Goal: Transaction & Acquisition: Purchase product/service

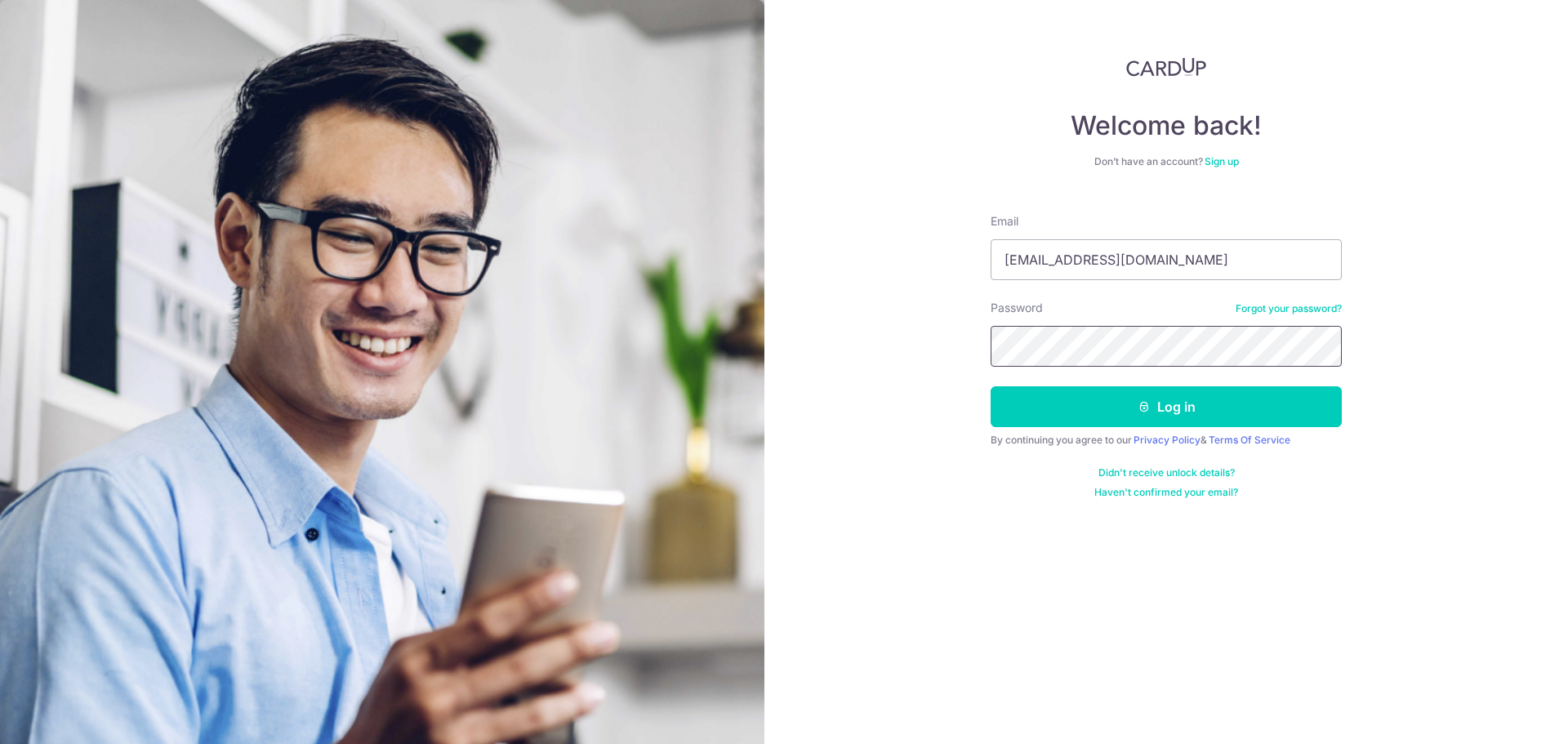
click at [990, 386] on button "Log in" at bounding box center [1165, 406] width 351 height 41
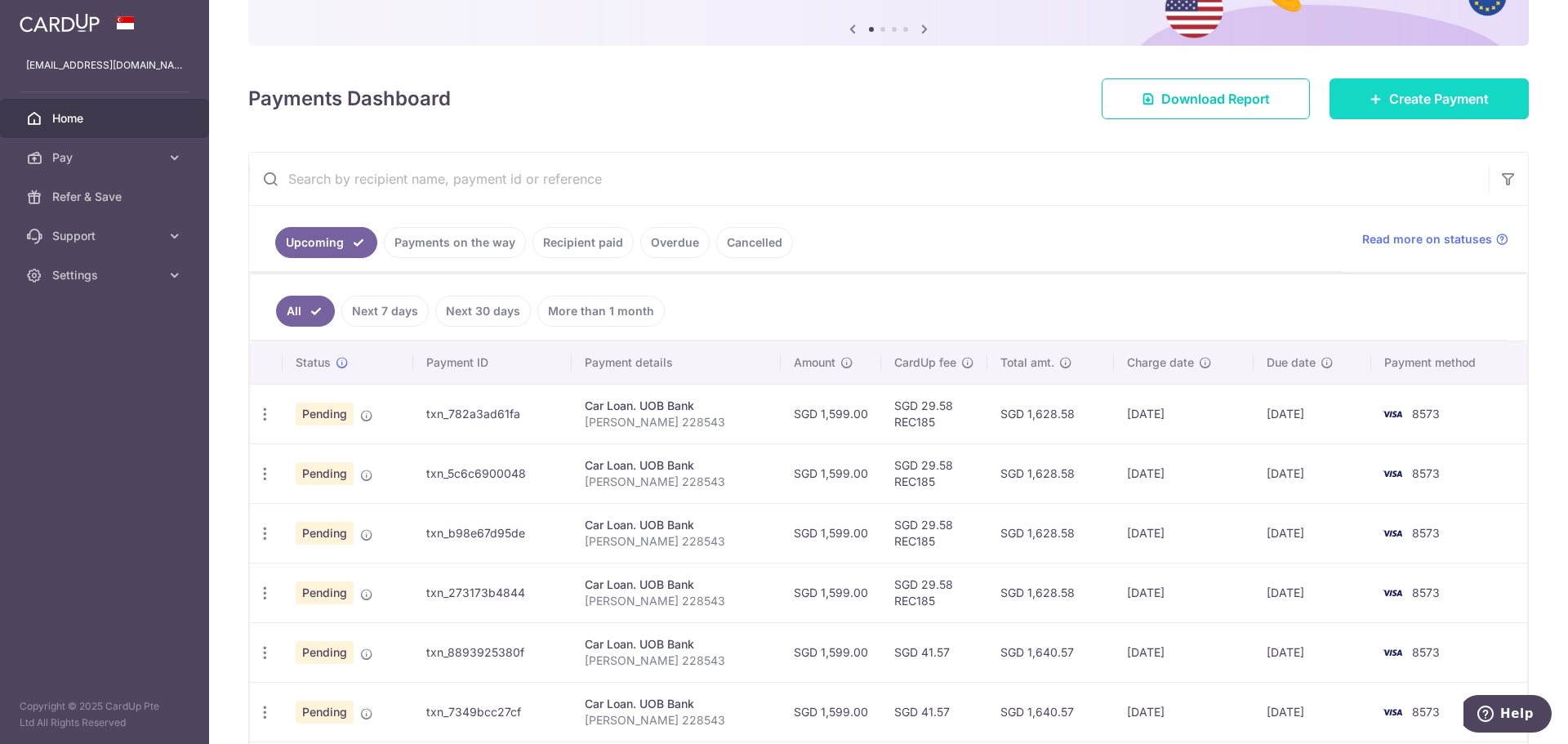
click at [1390, 104] on span "Create Payment" at bounding box center [1439, 99] width 100 height 19
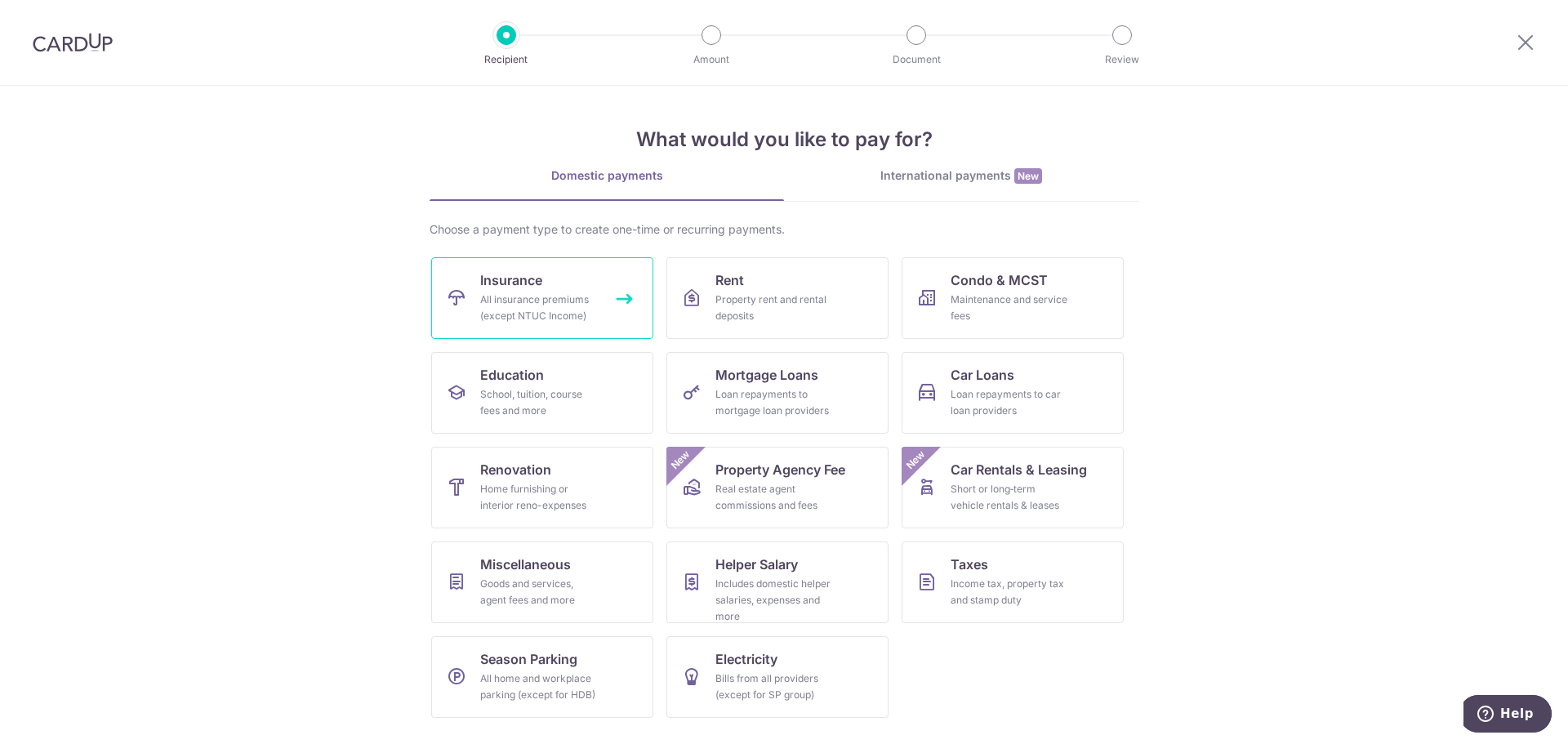
click at [558, 305] on div "All insurance premiums (except NTUC Income)" at bounding box center [539, 307] width 118 height 33
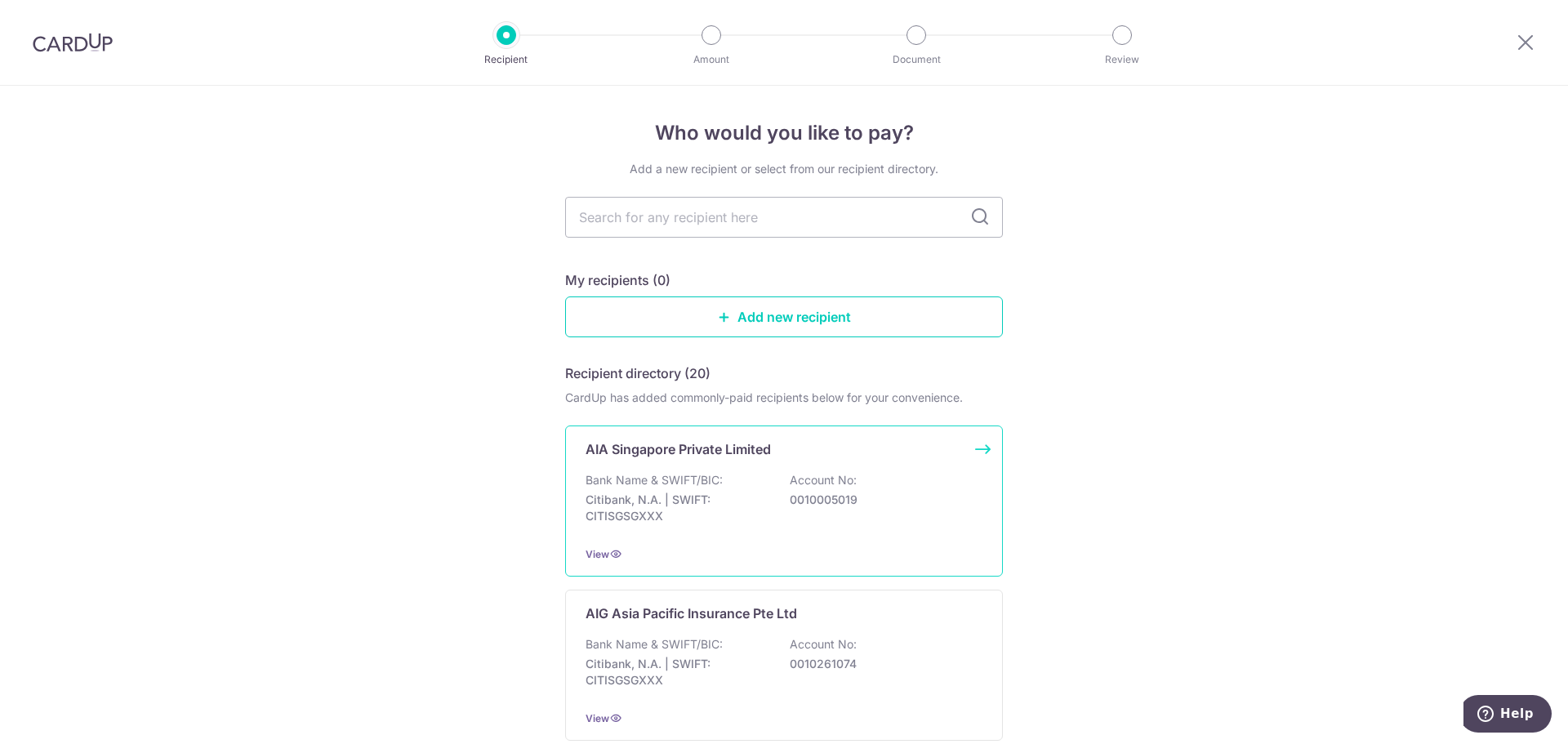
click at [739, 490] on div "Bank Name & SWIFT/BIC: Citibank, N.A. | SWIFT: CITISGSGXXX Account No: 00100050…" at bounding box center [784, 502] width 396 height 60
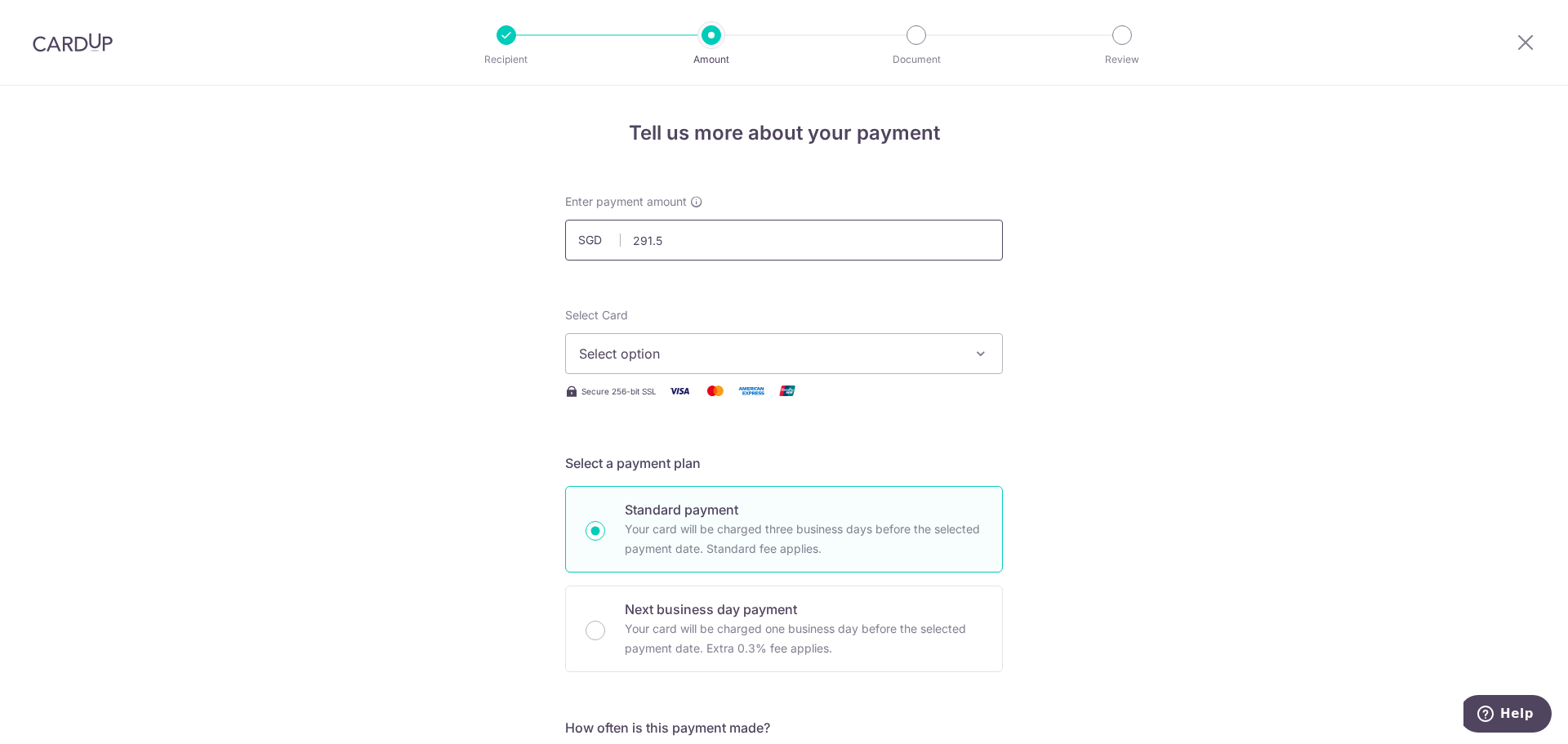
type input "291.56"
click at [641, 365] on button "Select option" at bounding box center [784, 353] width 438 height 41
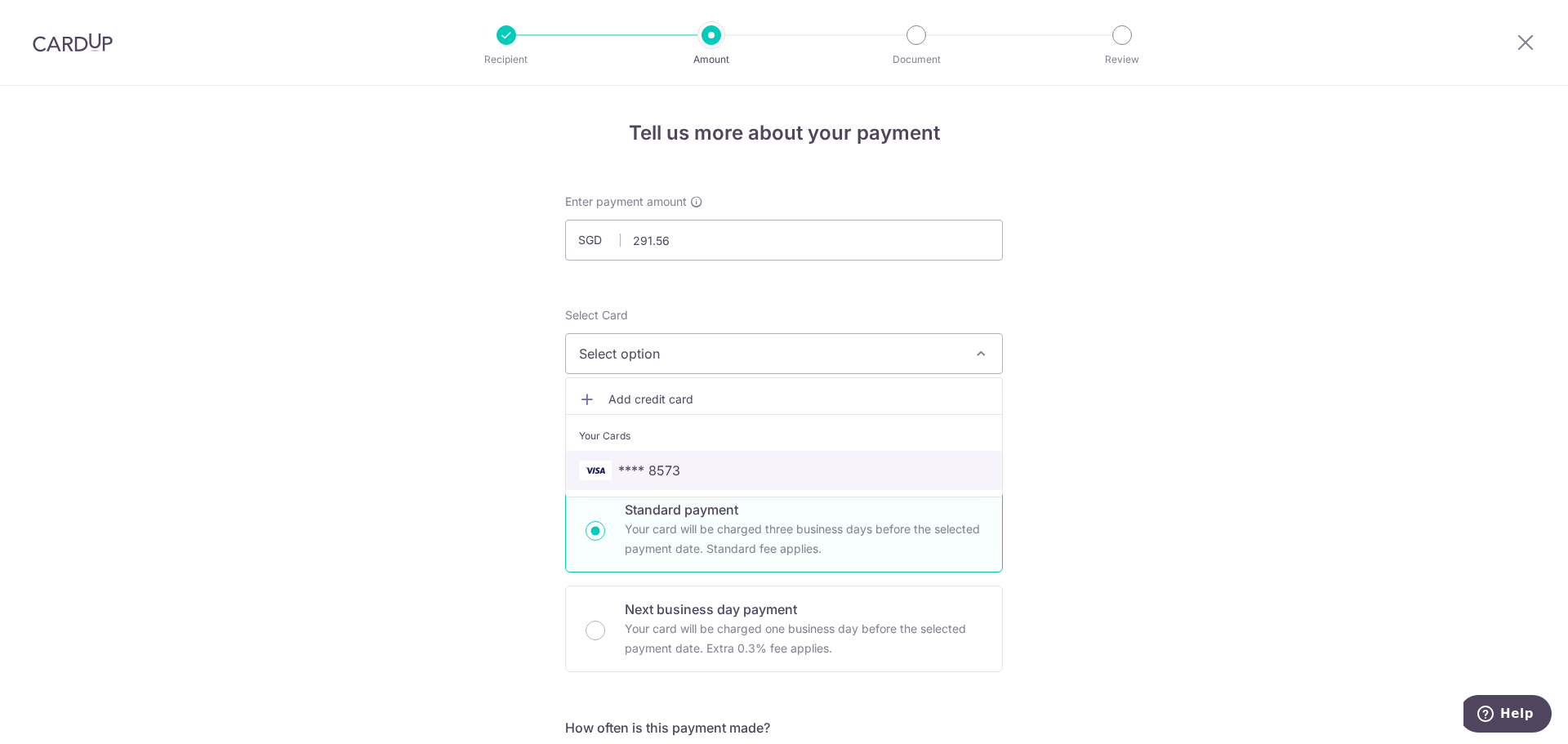
click at [649, 470] on span "**** 8573" at bounding box center [649, 470] width 62 height 19
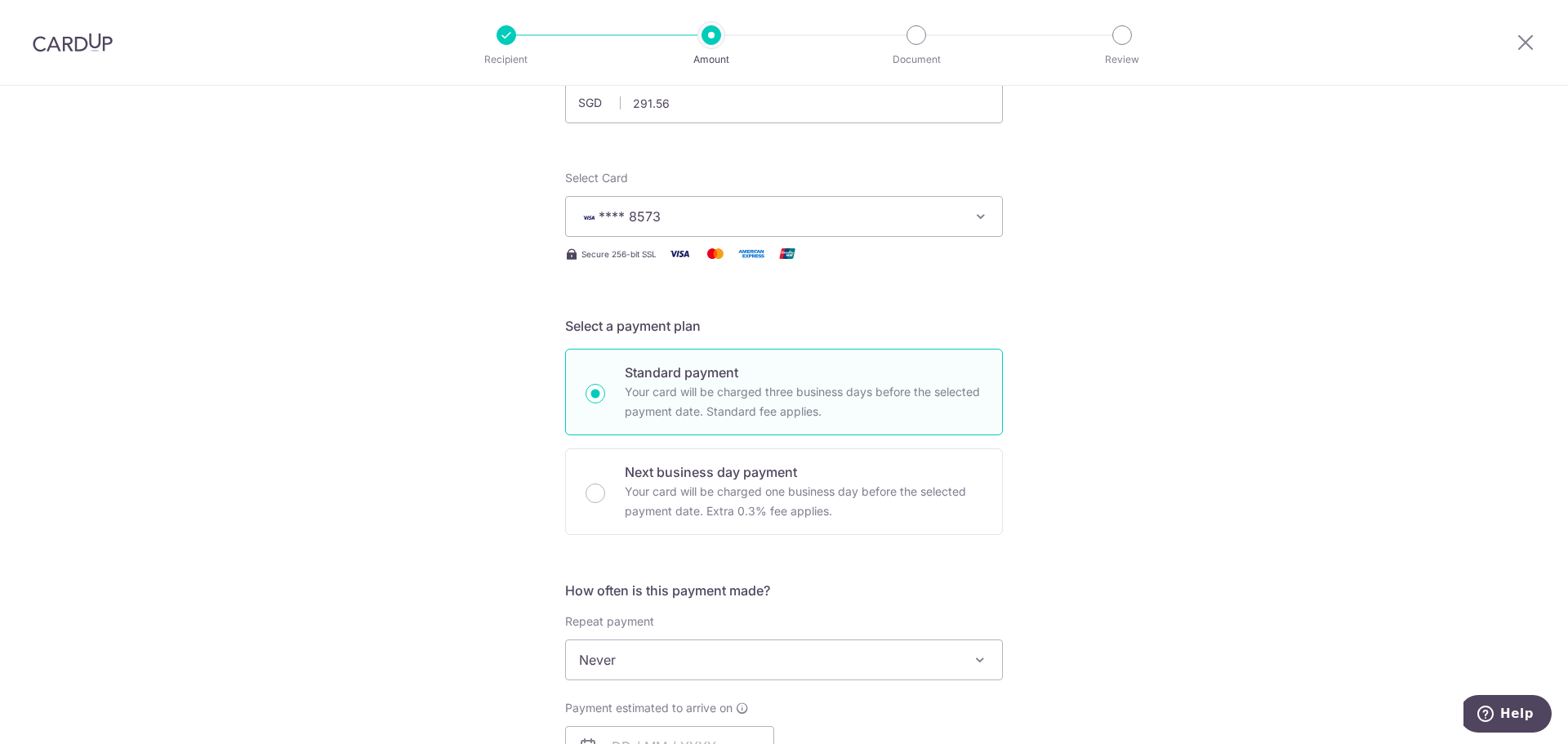
scroll to position [326, 0]
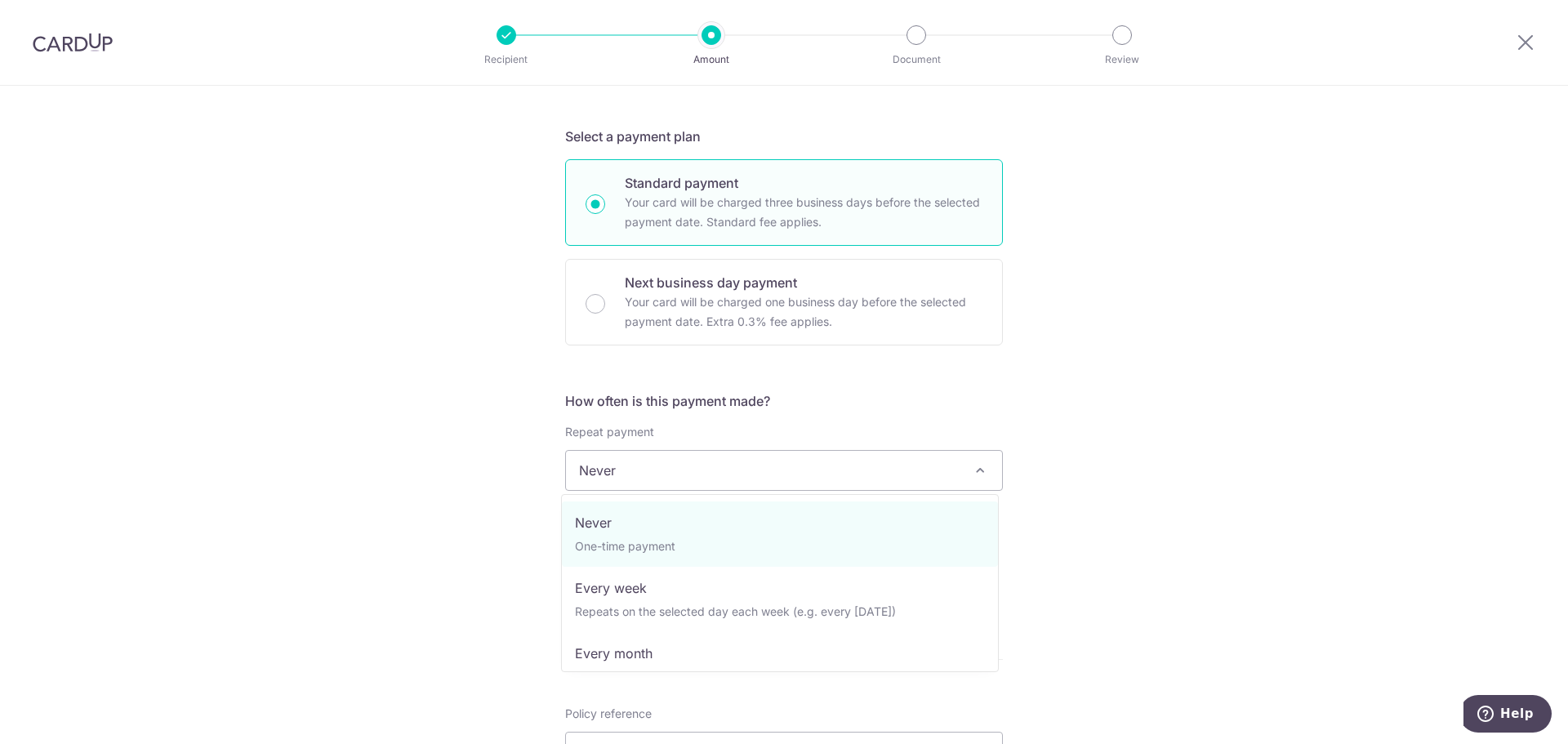
click at [679, 485] on span "Never" at bounding box center [783, 470] width 436 height 39
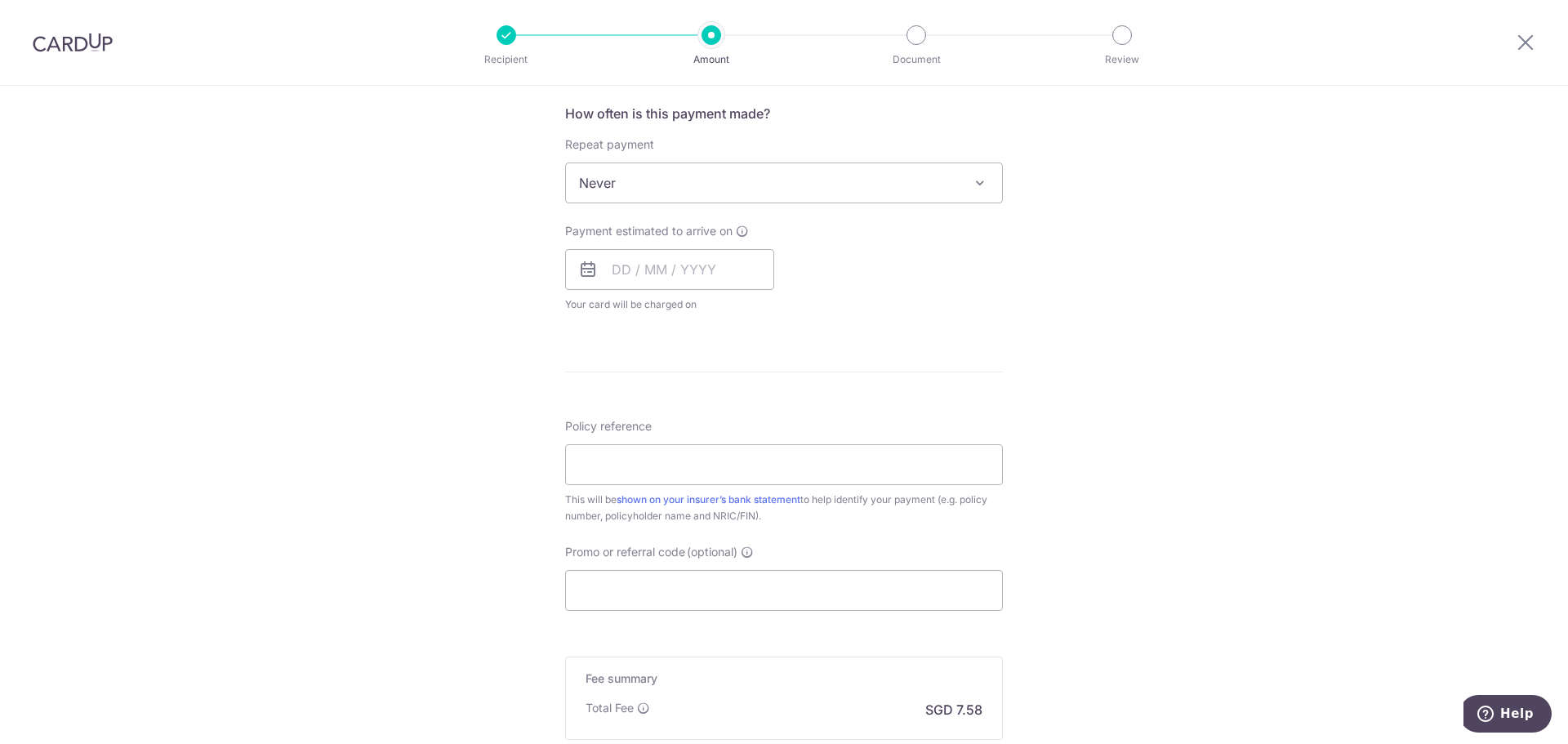
scroll to position [653, 0]
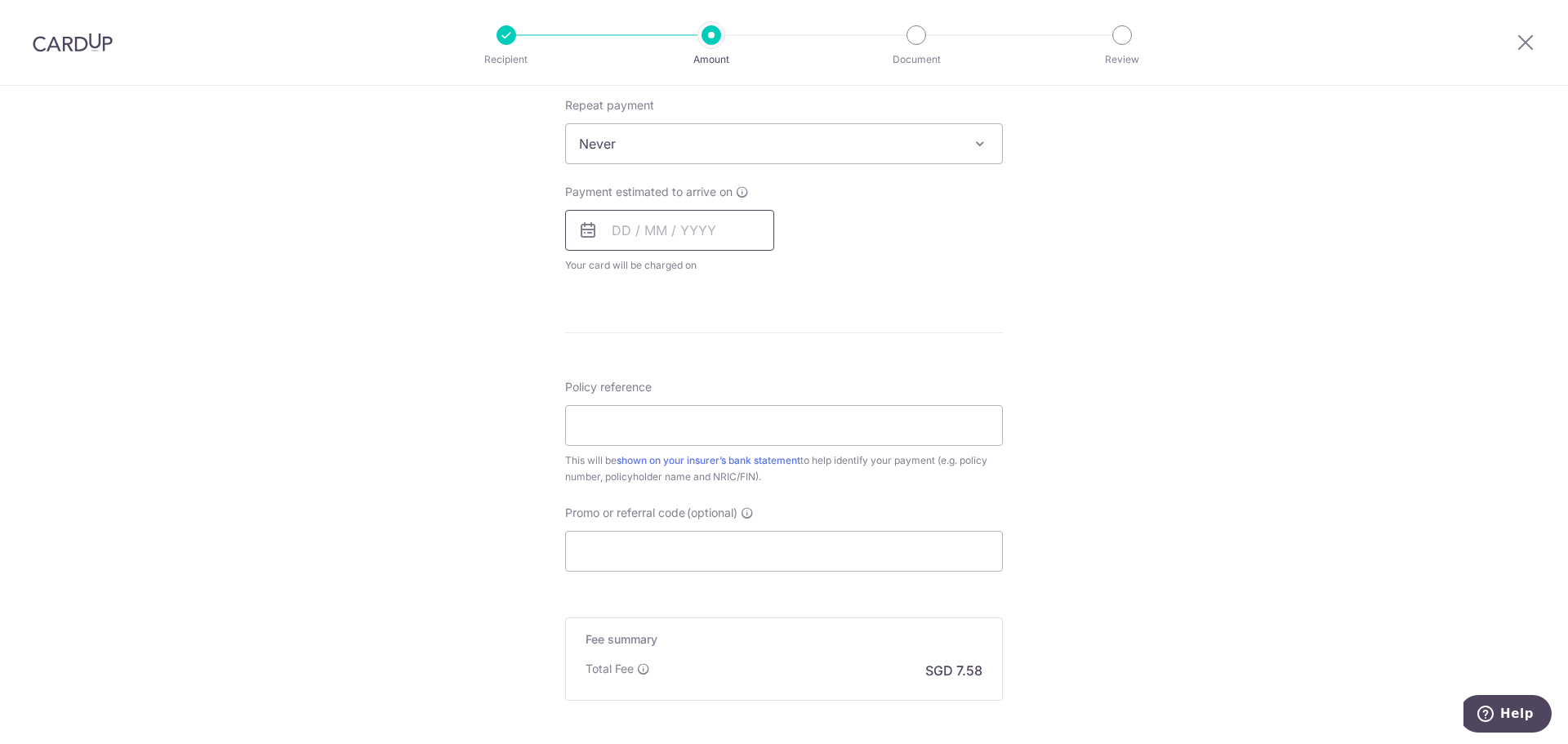
click at [661, 226] on input "text" at bounding box center [670, 230] width 209 height 41
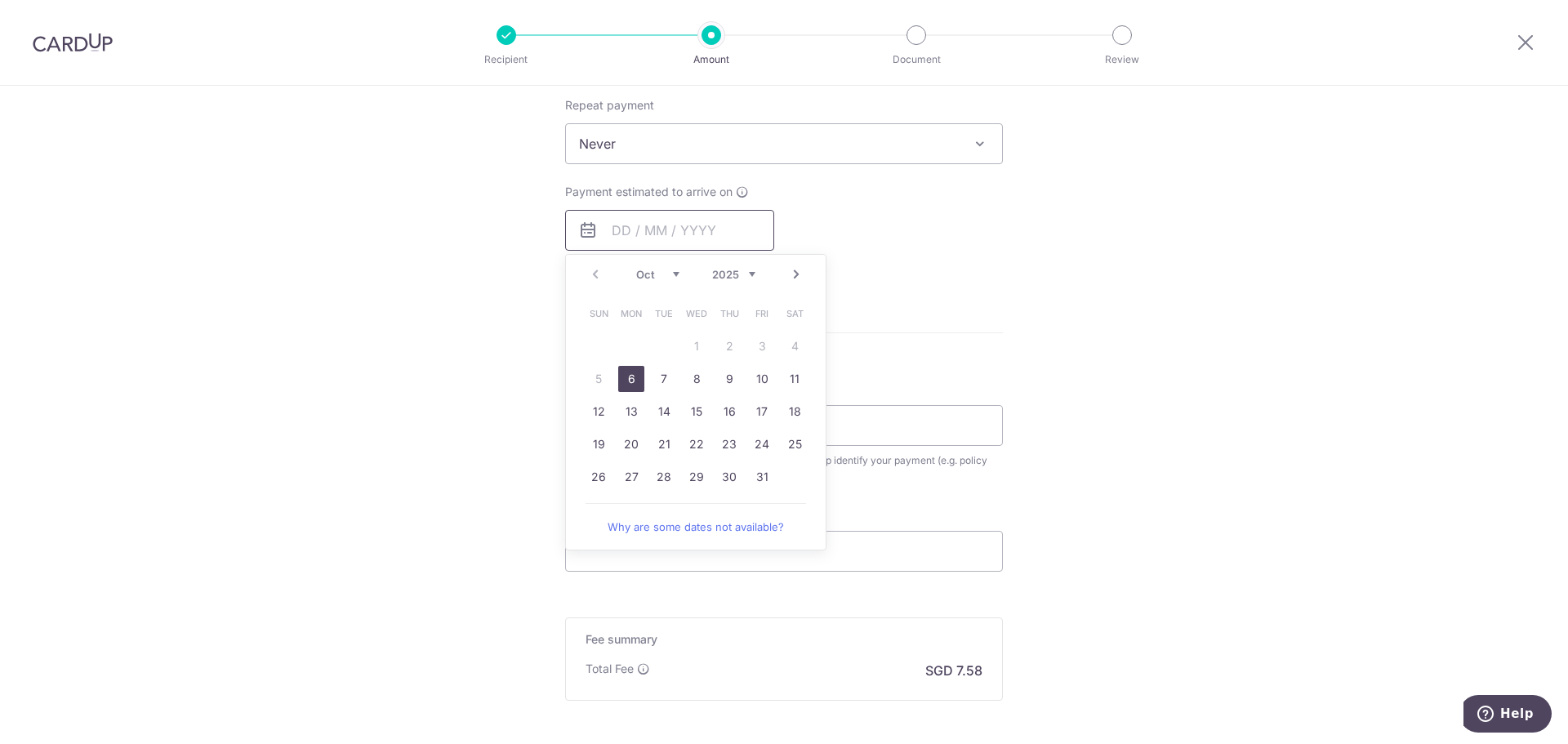
click at [655, 229] on input "text" at bounding box center [670, 230] width 209 height 41
click at [692, 385] on link "8" at bounding box center [696, 379] width 27 height 27
type input "08/10/2025"
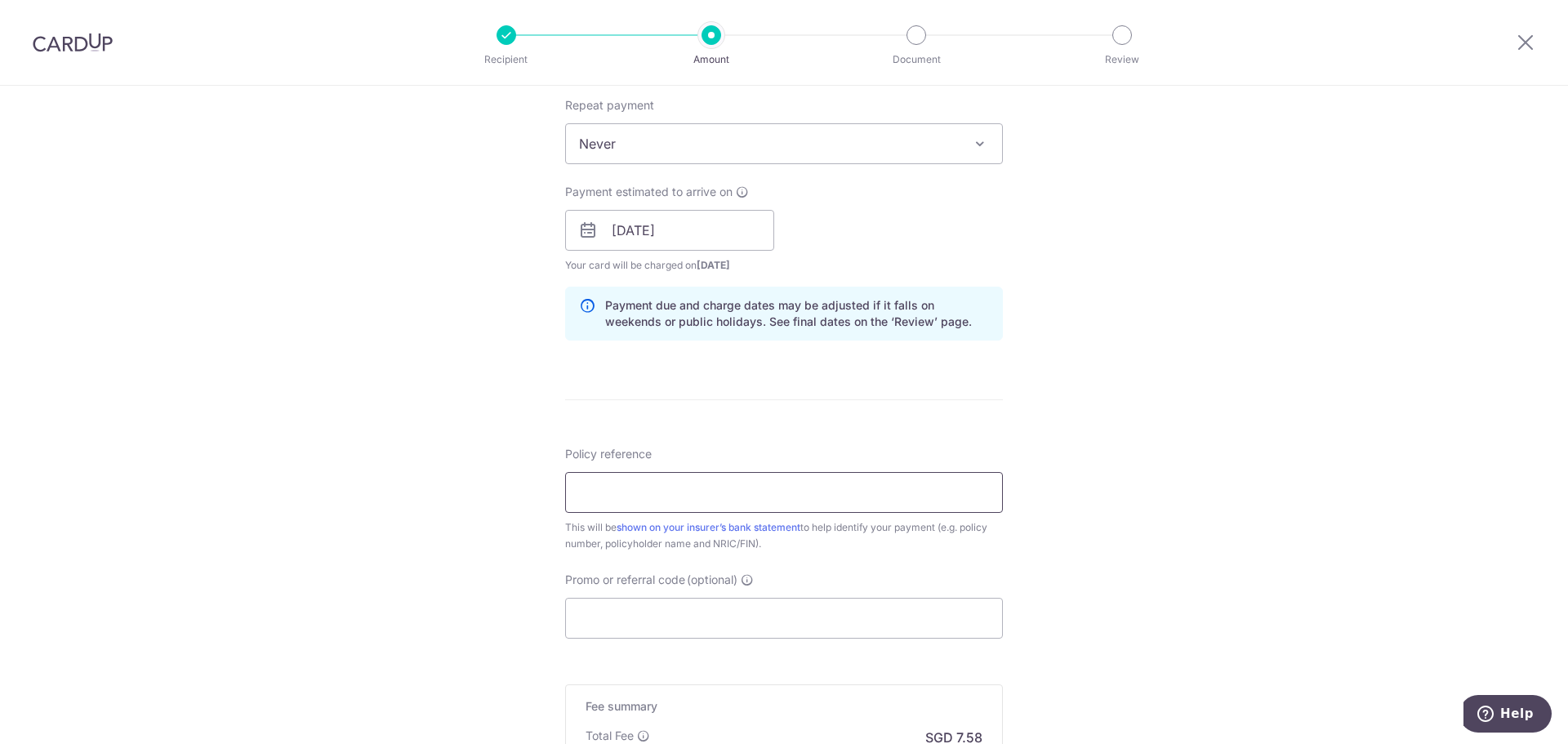
click at [650, 497] on input "Policy reference" at bounding box center [784, 492] width 438 height 41
click at [788, 499] on input "Policy reference" at bounding box center [784, 492] width 438 height 41
type input "P563060545 GERALD POH S8505187C"
click at [1211, 475] on div "Tell us more about your payment Enter payment amount SGD 291.56 291.56 Select C…" at bounding box center [784, 204] width 1568 height 1544
paste input "REC185"
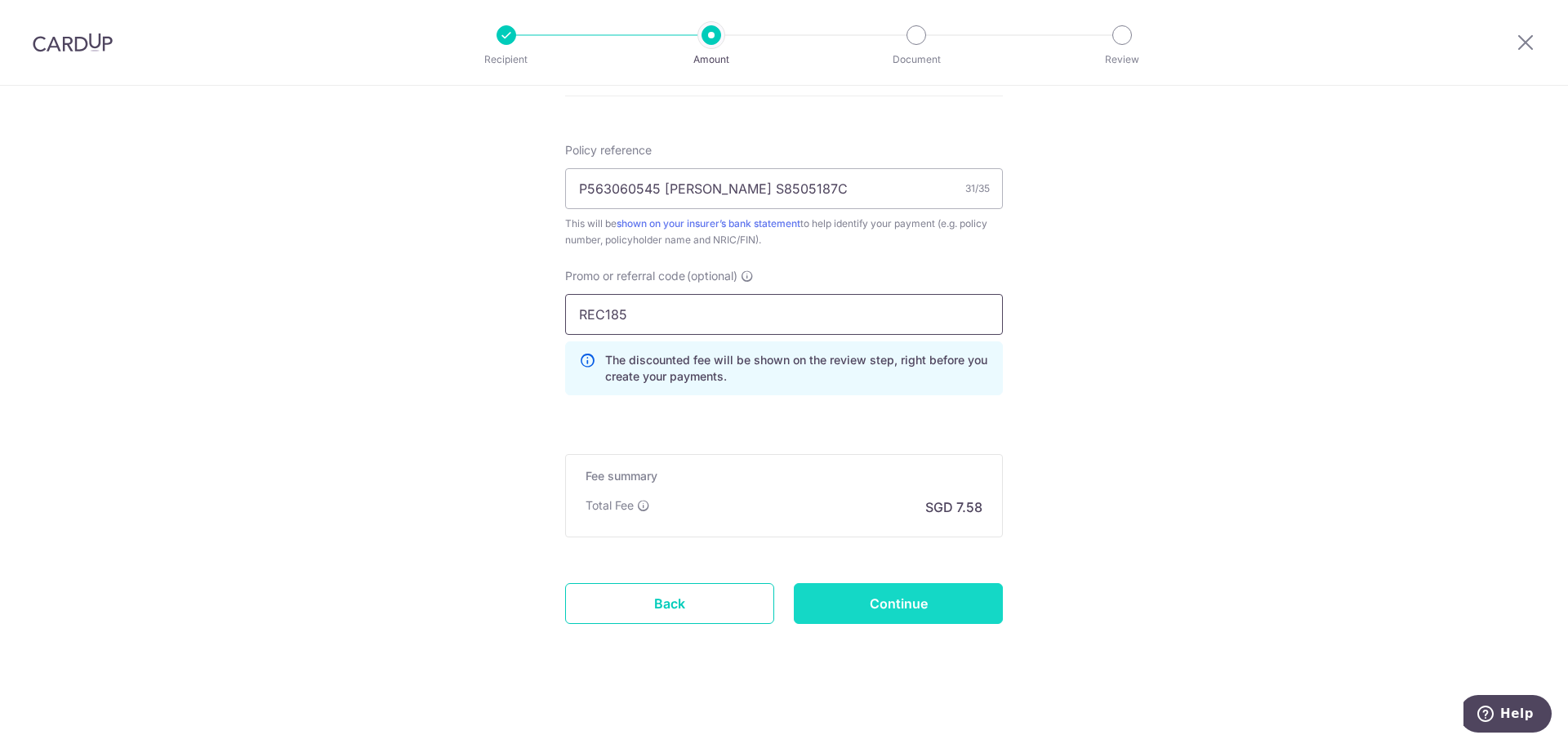
scroll to position [959, 0]
type input "REC185"
click at [873, 604] on input "Continue" at bounding box center [898, 601] width 209 height 41
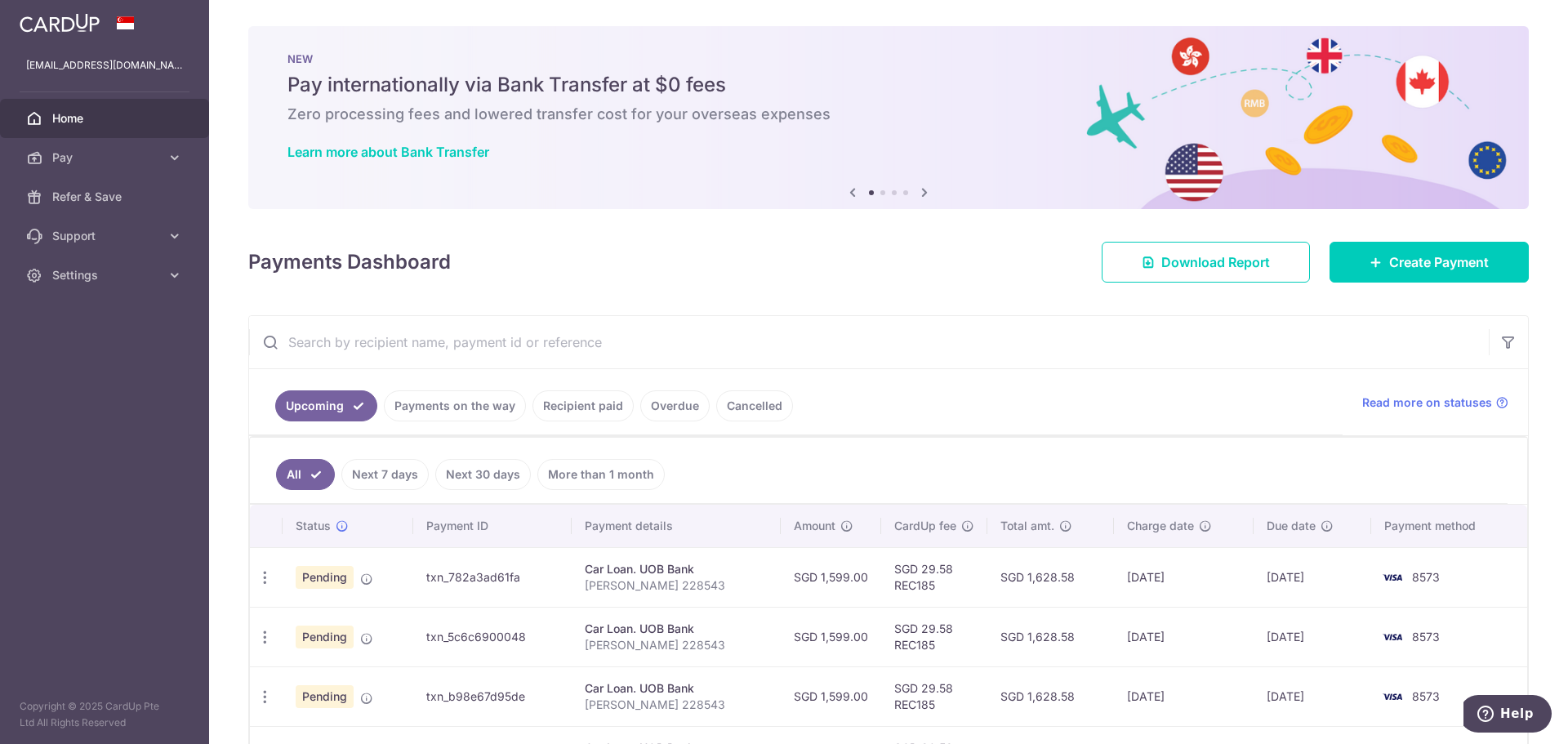
click at [920, 194] on icon at bounding box center [924, 192] width 19 height 20
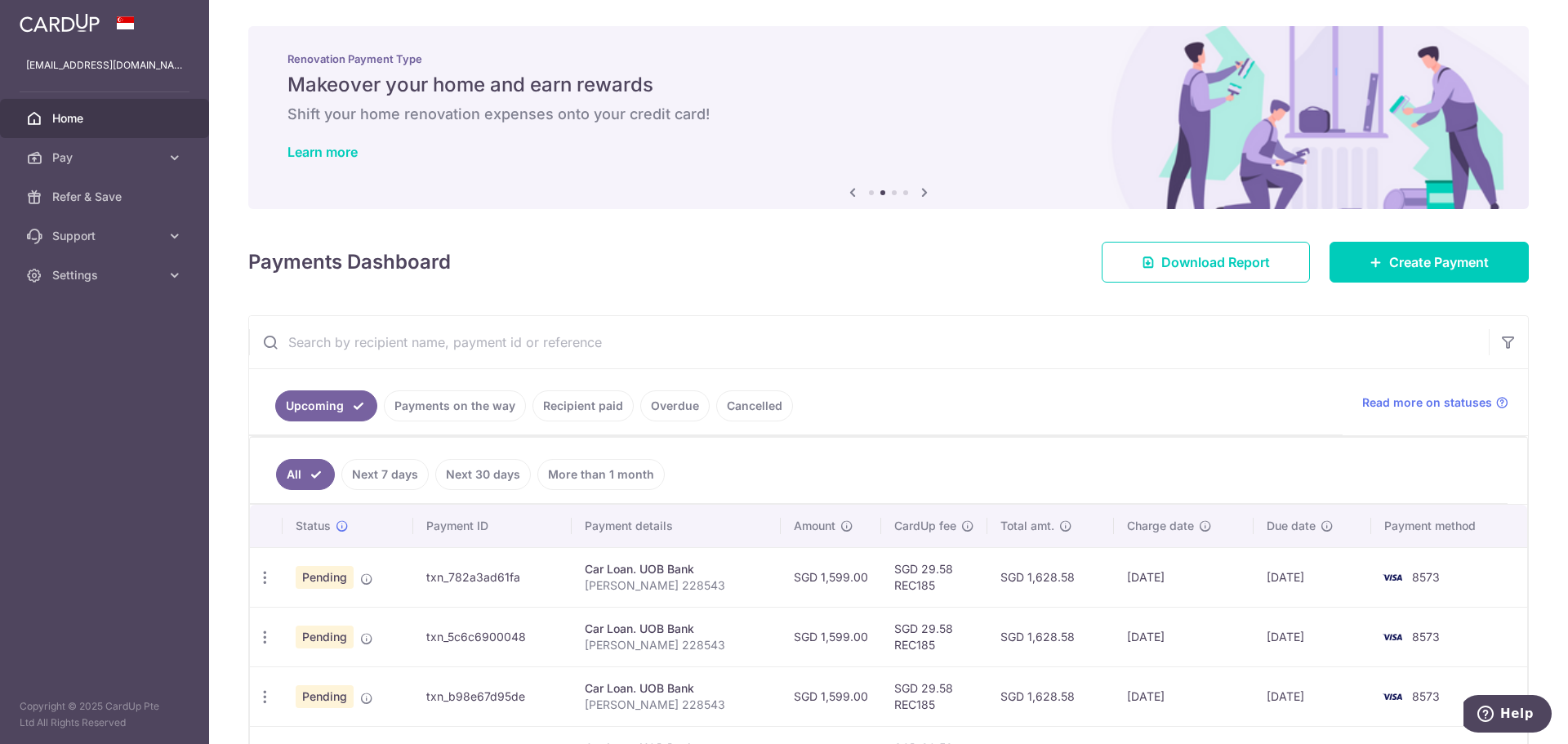
click at [920, 194] on icon at bounding box center [924, 192] width 19 height 20
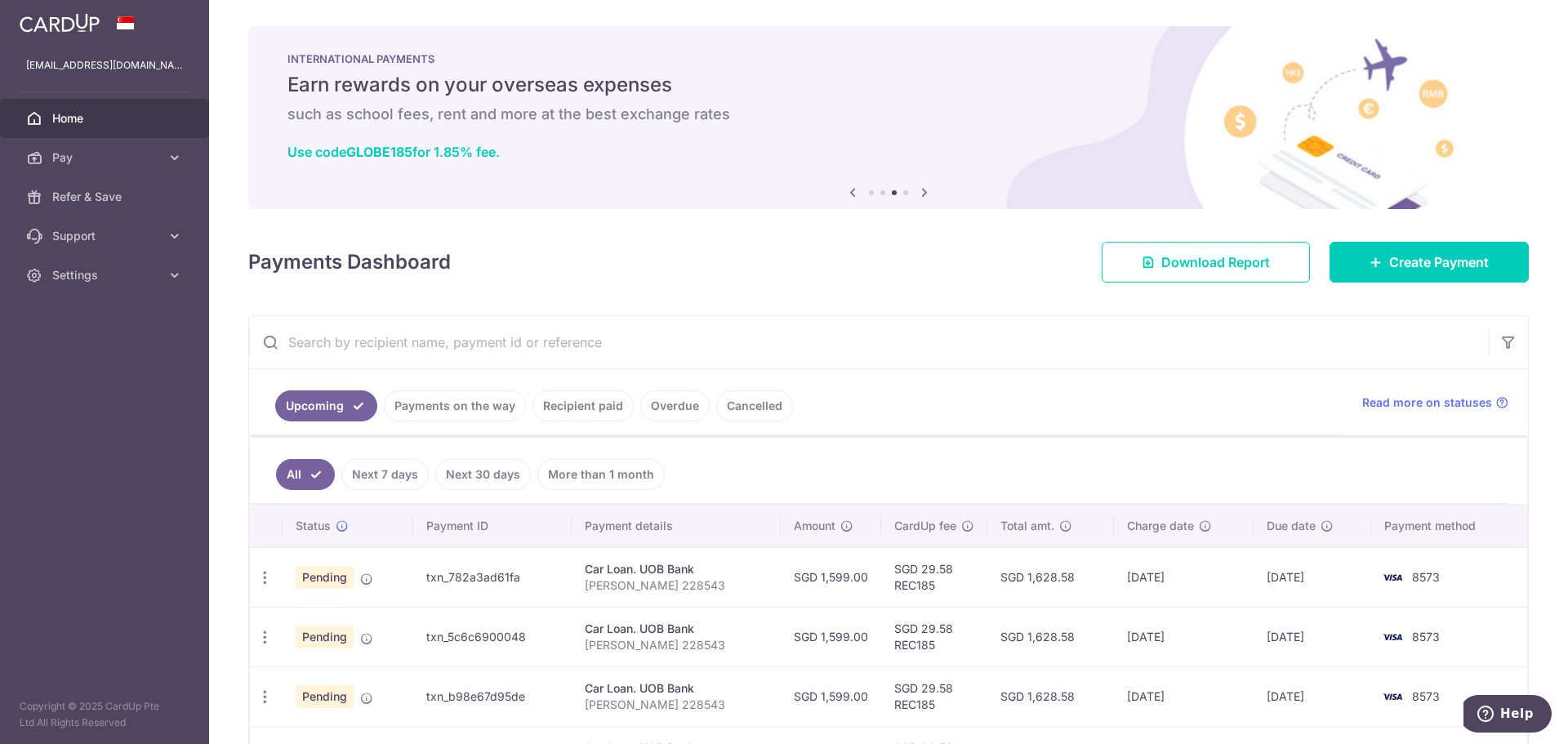
click at [920, 194] on icon at bounding box center [924, 192] width 19 height 20
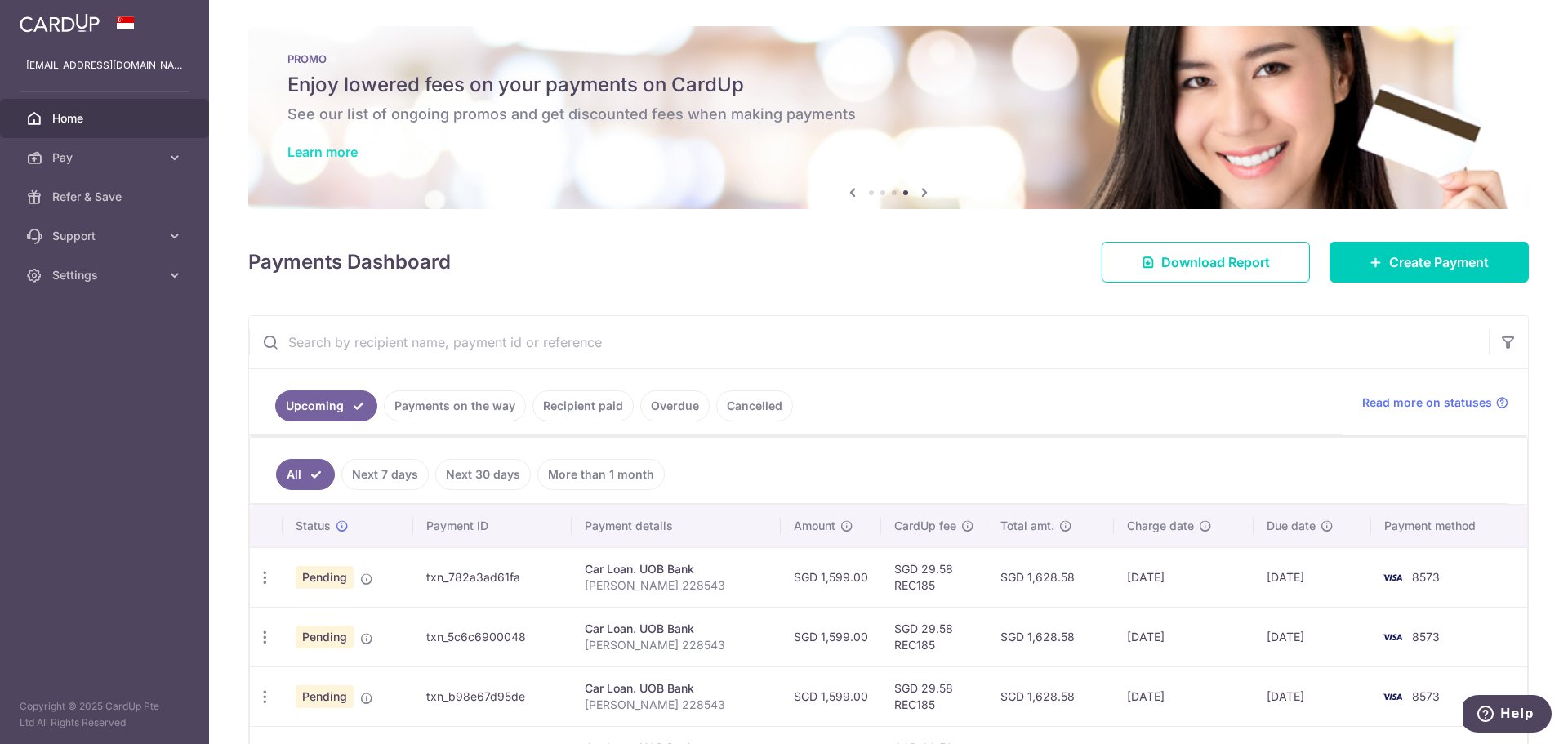
click at [301, 158] on link "Learn more" at bounding box center [322, 151] width 70 height 16
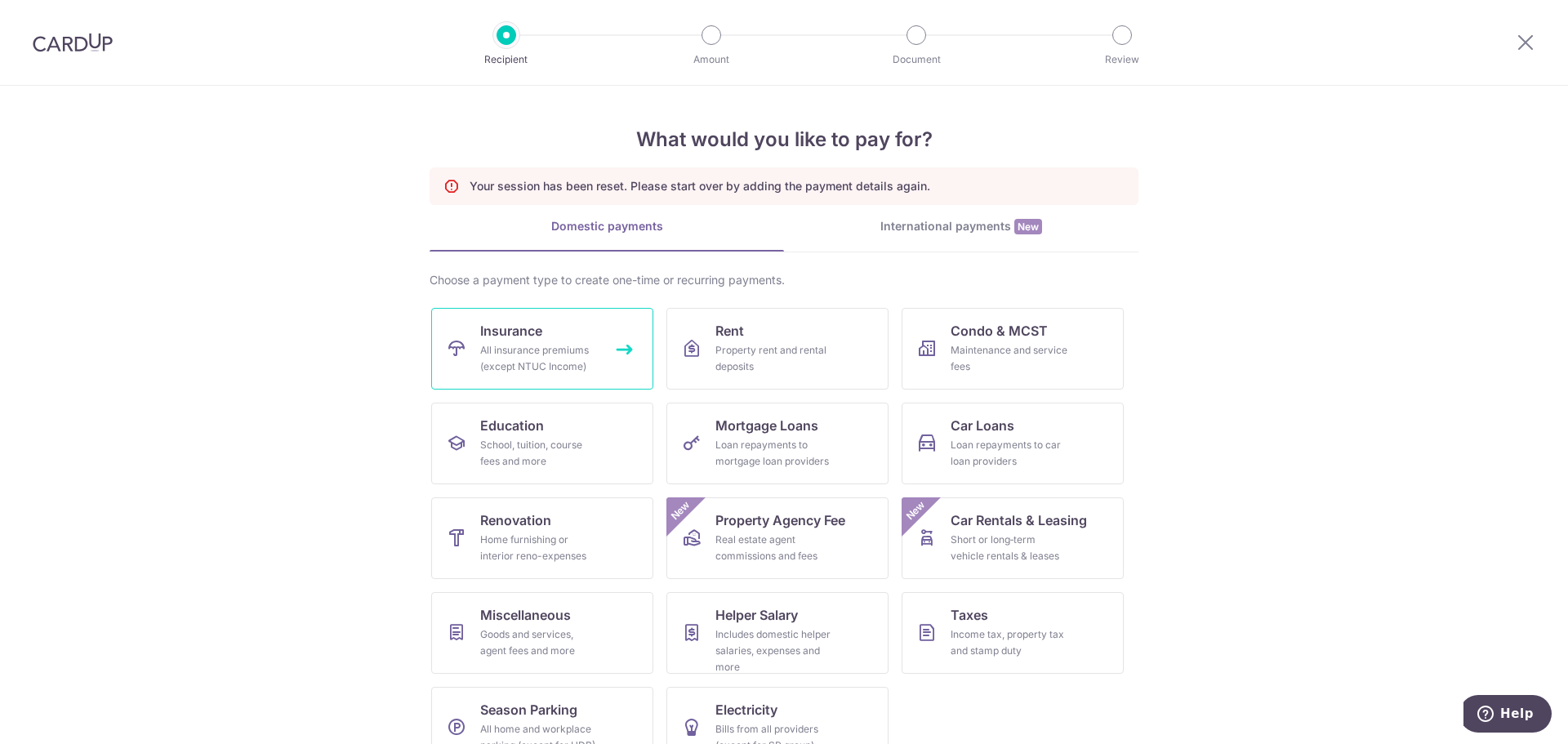
click at [470, 353] on link "Insurance All insurance premiums (except NTUC Income)" at bounding box center [542, 349] width 222 height 81
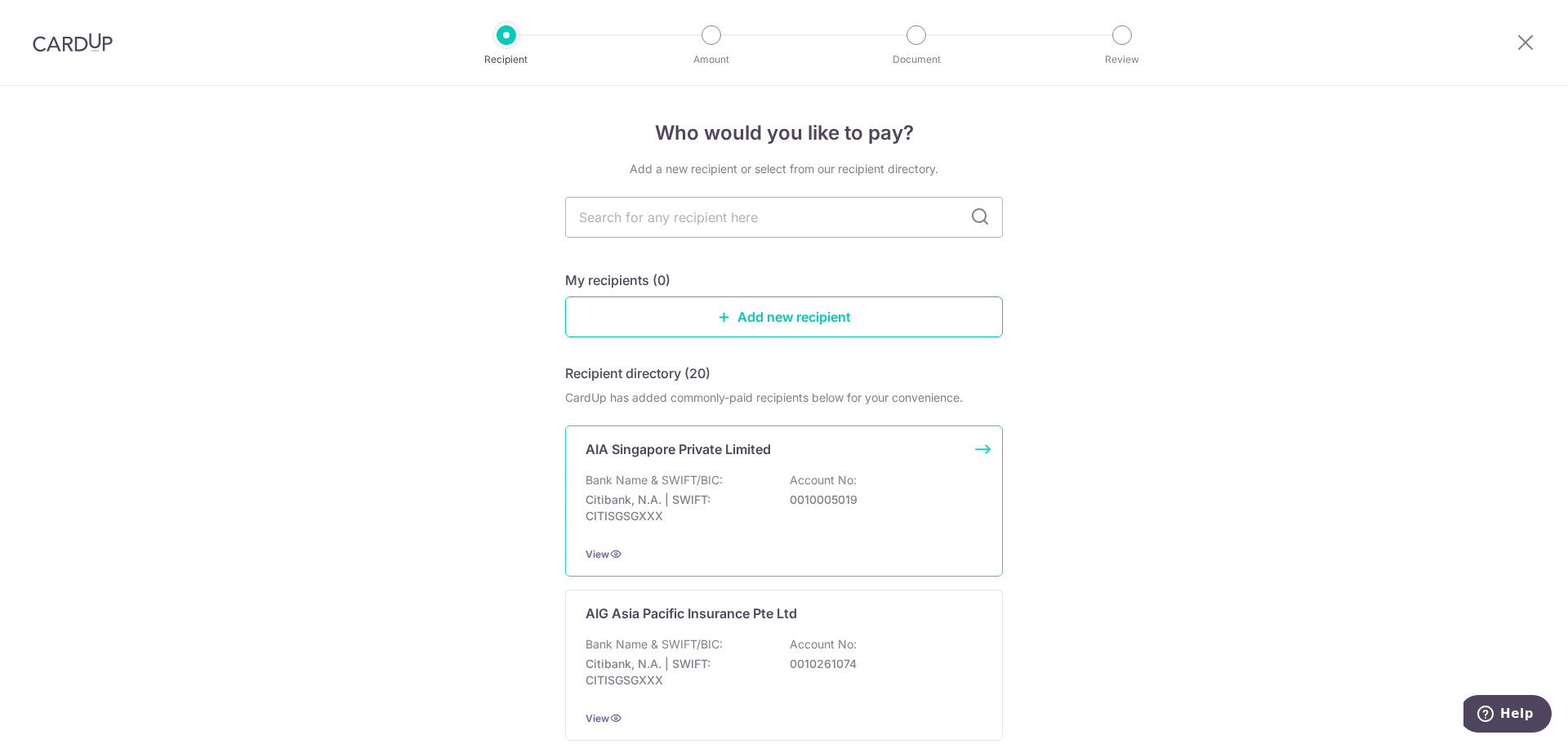
click at [712, 470] on div "AIA Singapore Private Limited Bank Name & SWIFT/BIC: Citibank, N.A. | SWIFT: CI…" at bounding box center [784, 501] width 438 height 151
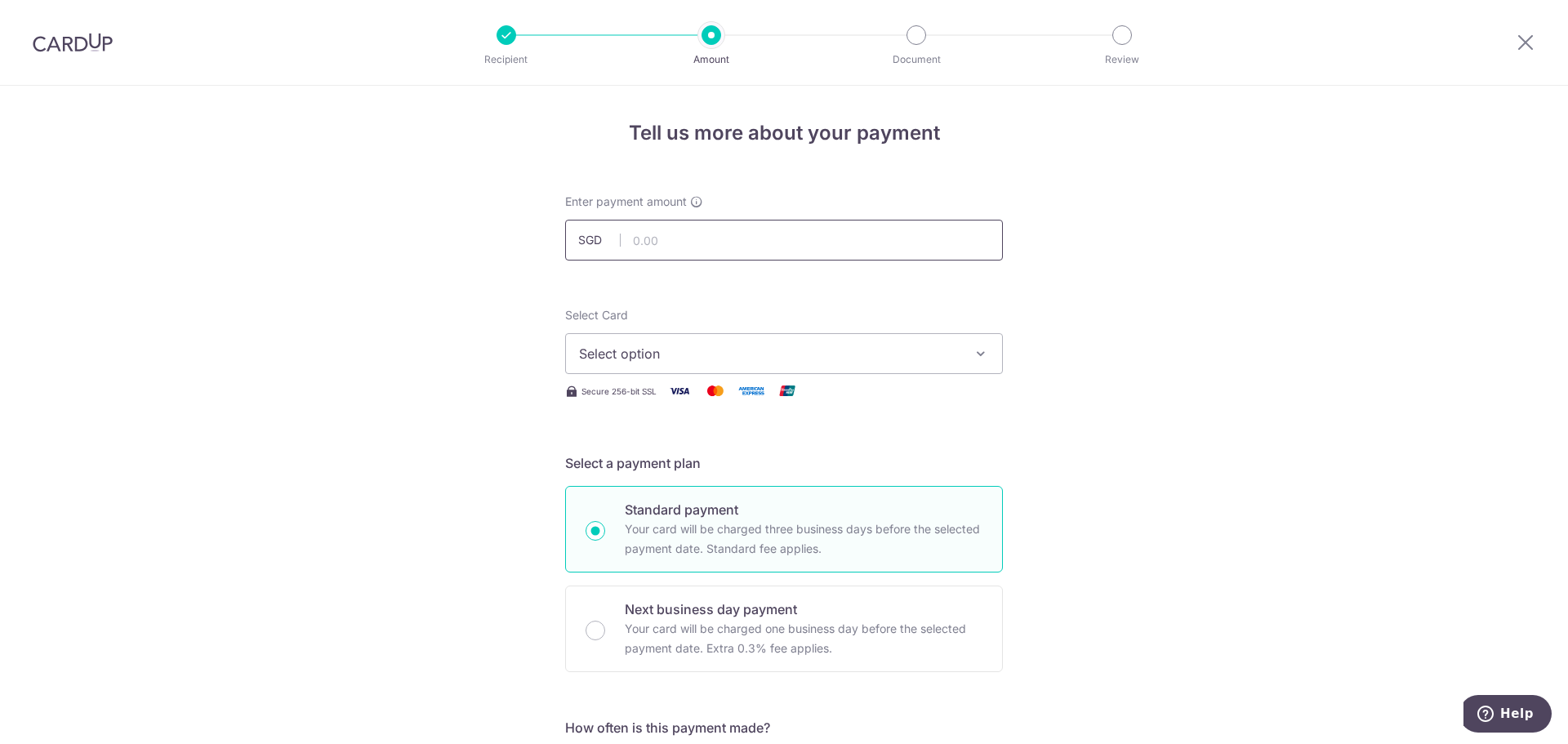
type input "291.56"
click at [697, 346] on span "Select option" at bounding box center [769, 353] width 380 height 19
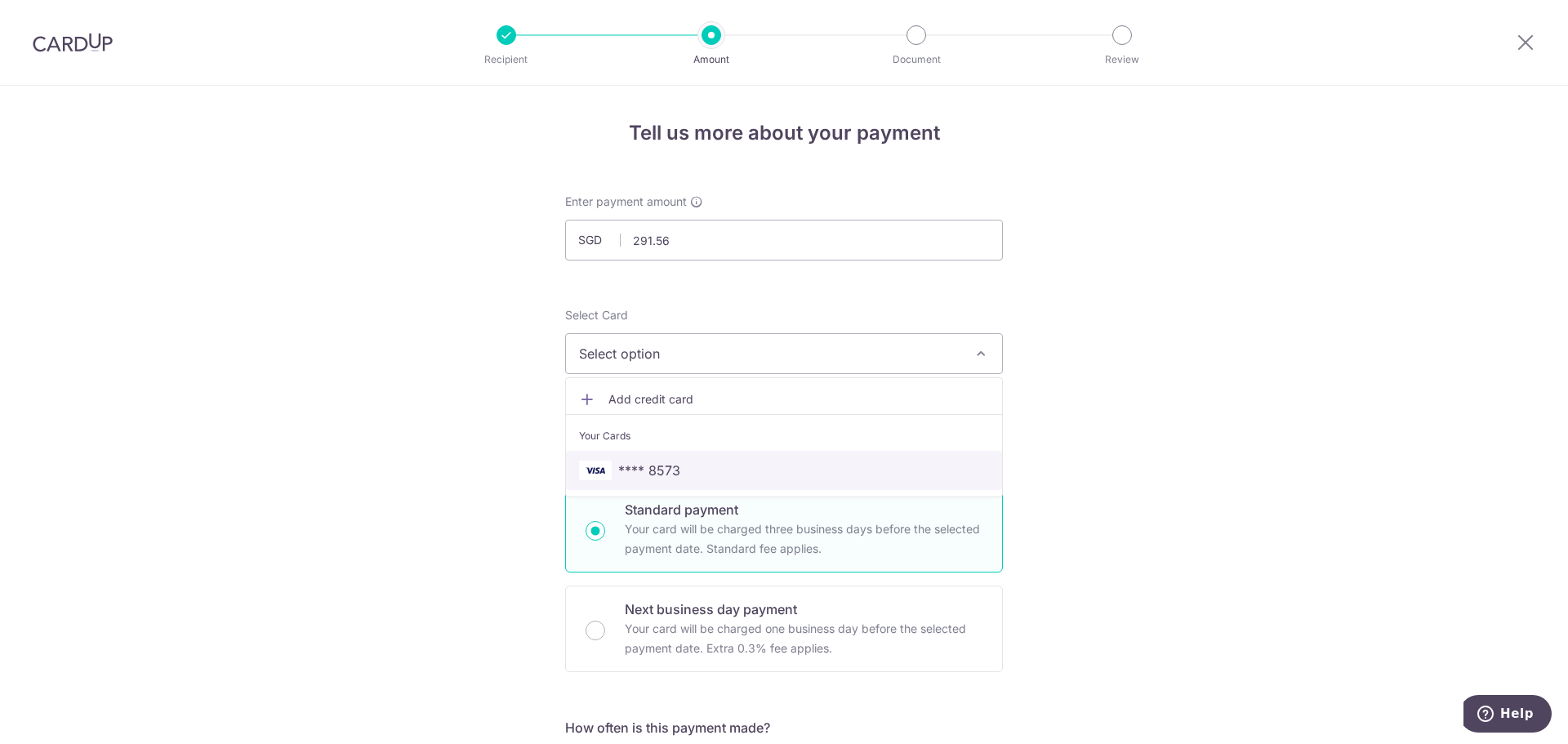
drag, startPoint x: 681, startPoint y: 470, endPoint x: 742, endPoint y: 449, distance: 64.5
click at [681, 471] on span "**** 8573" at bounding box center [783, 470] width 410 height 19
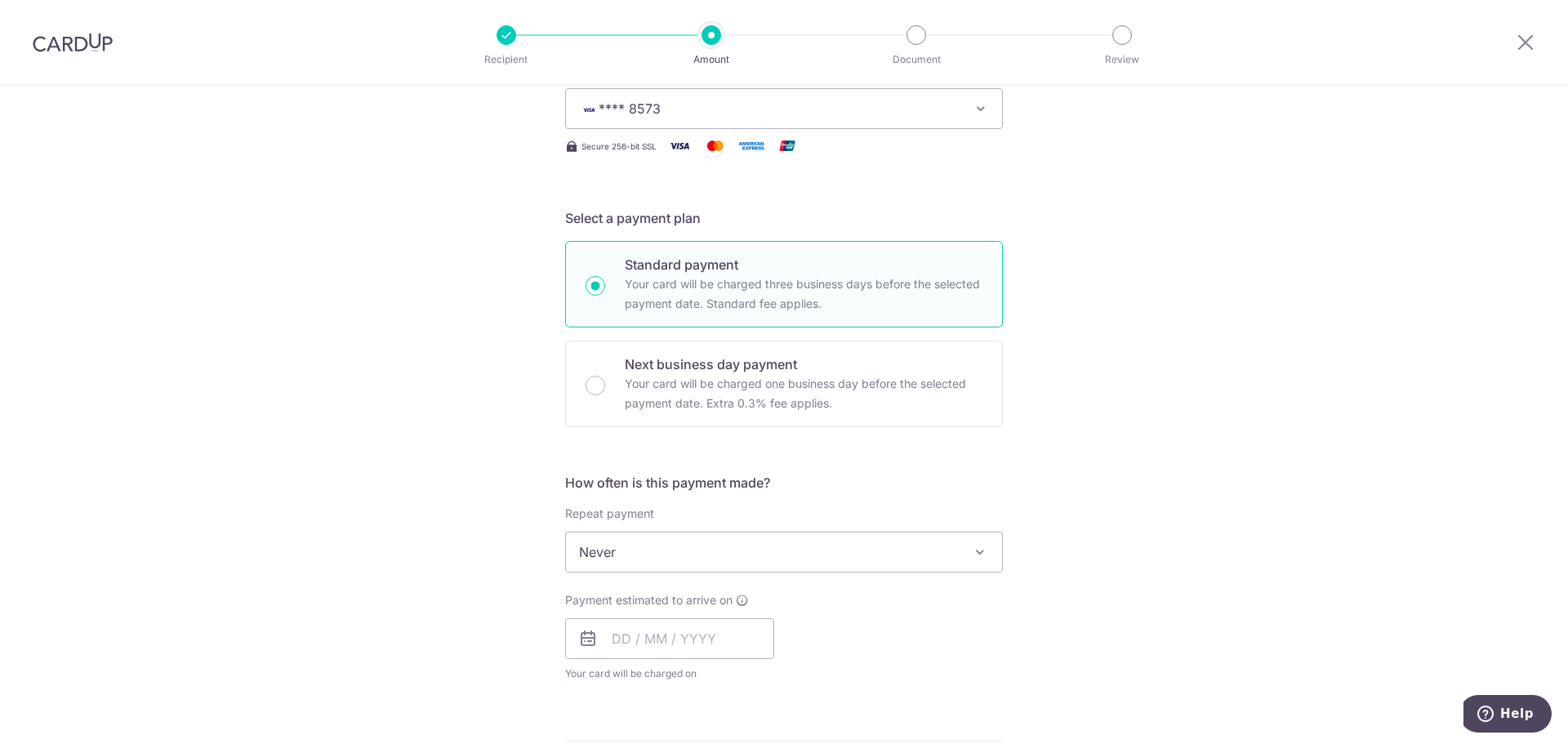
scroll to position [326, 0]
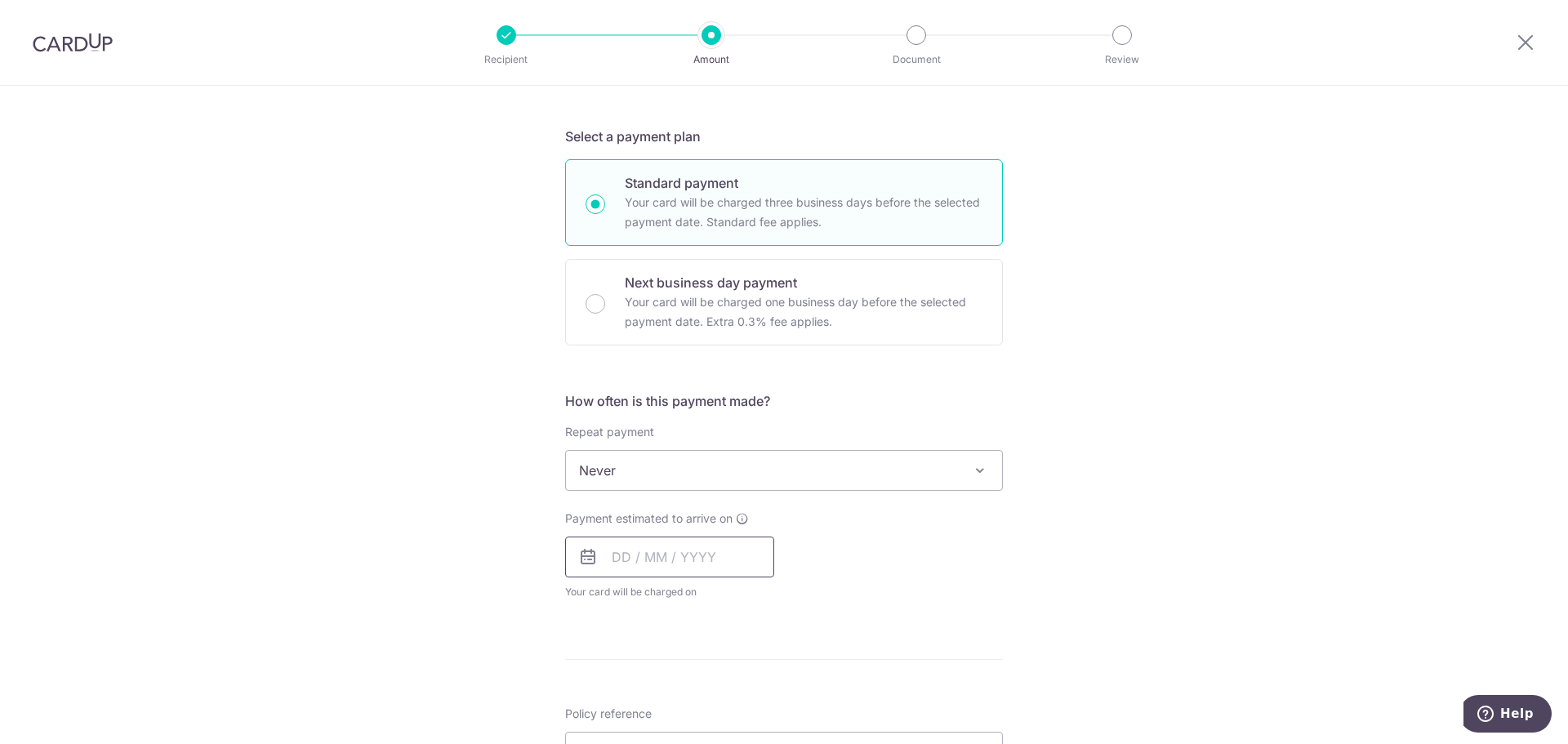
click at [693, 542] on input "text" at bounding box center [670, 556] width 209 height 41
click at [696, 703] on link "8" at bounding box center [696, 705] width 27 height 27
type input "[DATE]"
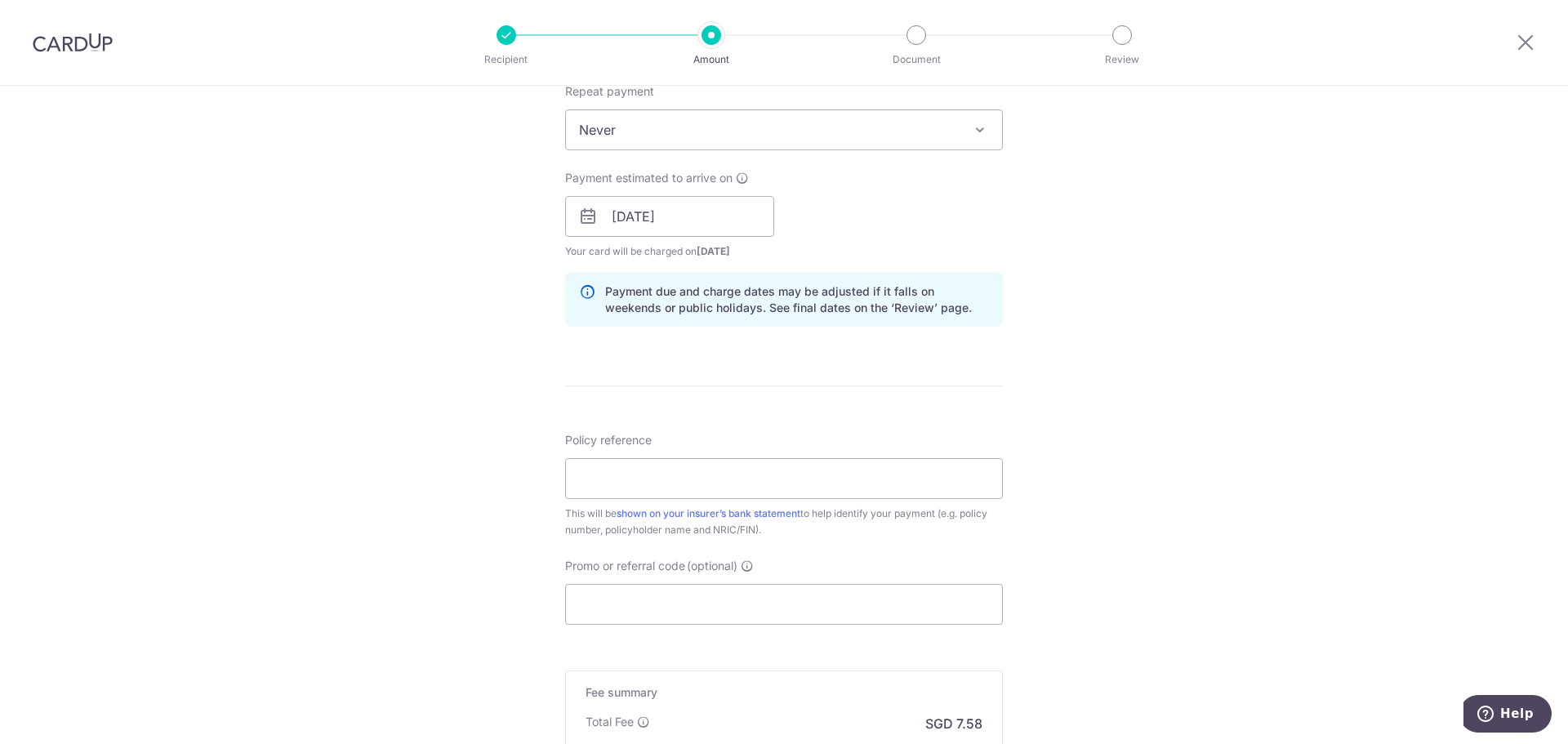
scroll to position [817, 0]
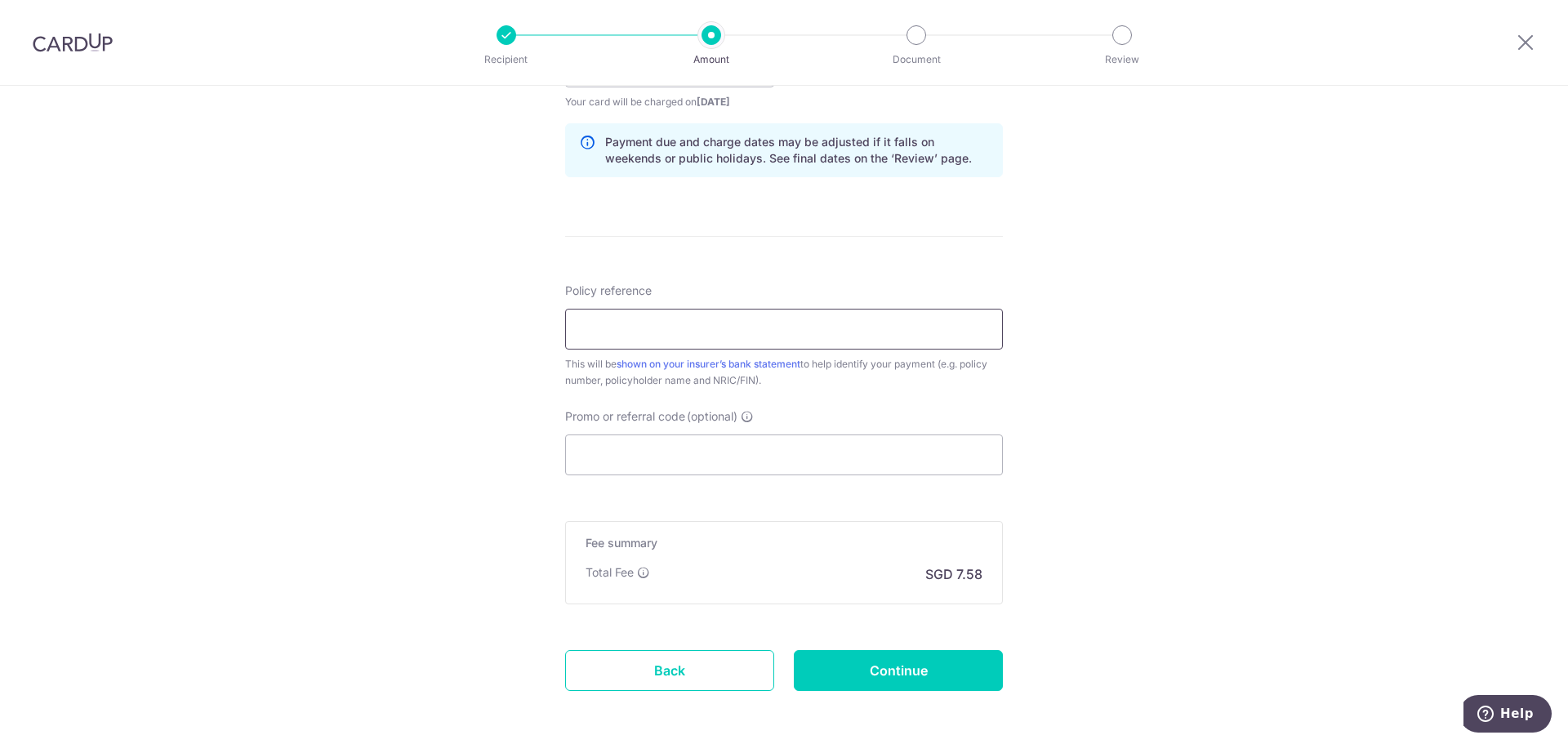
click at [621, 335] on input "Policy reference" at bounding box center [784, 329] width 438 height 41
type input "P563060545 [PERSON_NAME] S8505187C"
click at [642, 459] on input "Promo or referral code (optional)" at bounding box center [784, 455] width 438 height 41
paste input "REC185"
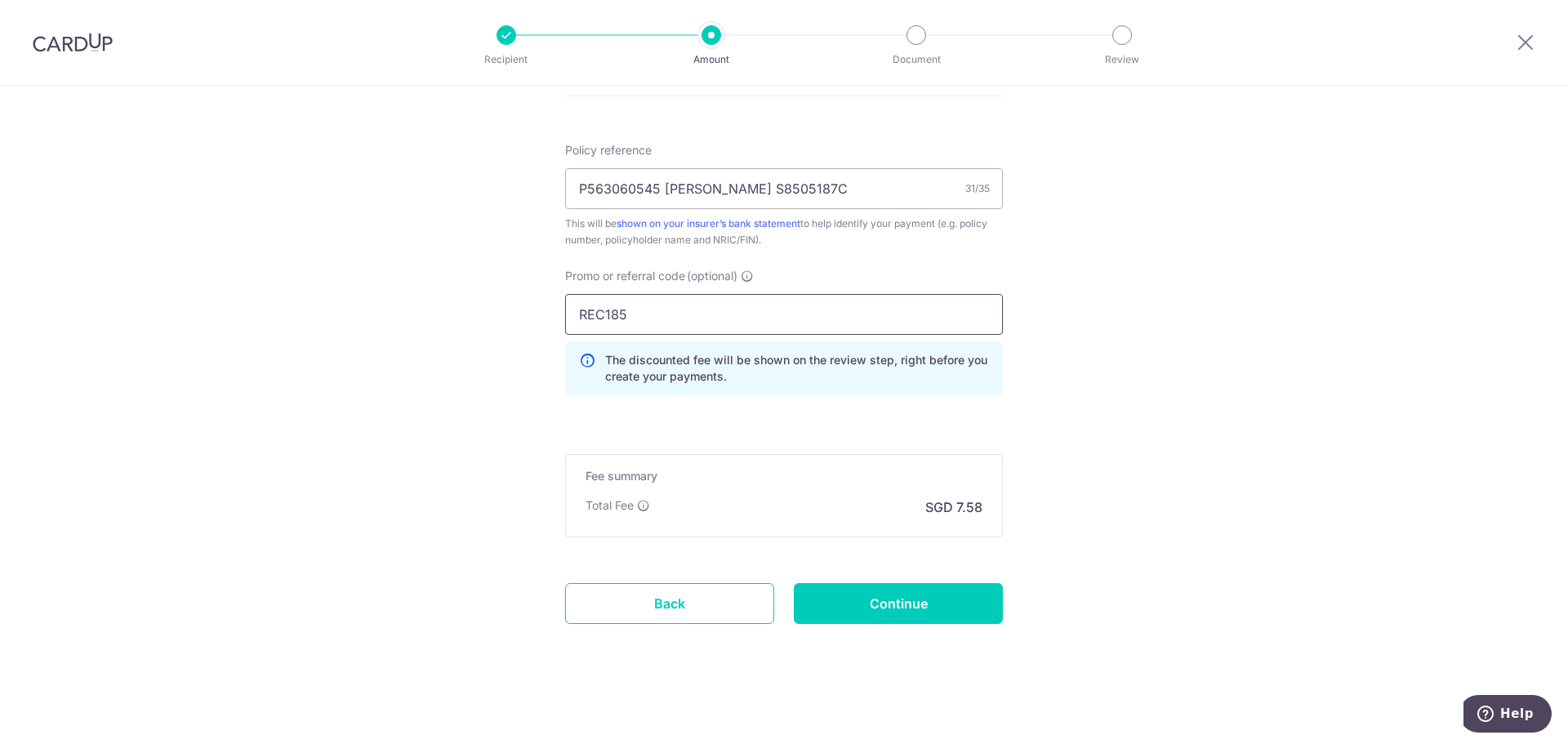
scroll to position [959, 0]
type input "REC185"
click at [927, 611] on input "Continue" at bounding box center [898, 601] width 209 height 41
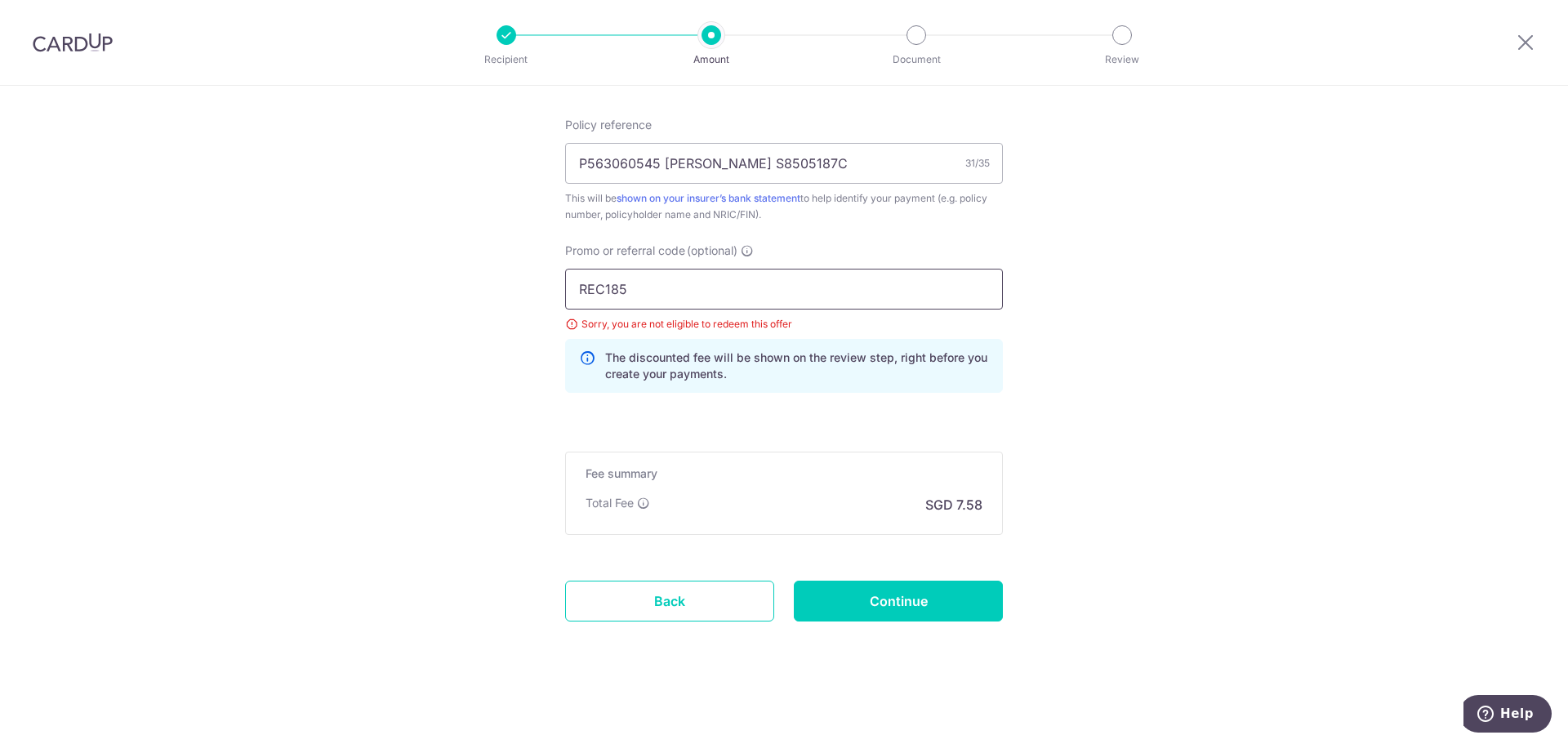
drag, startPoint x: 703, startPoint y: 294, endPoint x: 526, endPoint y: 287, distance: 177.1
paste input "OFF22"
type input "OFF225"
click at [849, 594] on input "Continue" at bounding box center [898, 601] width 209 height 41
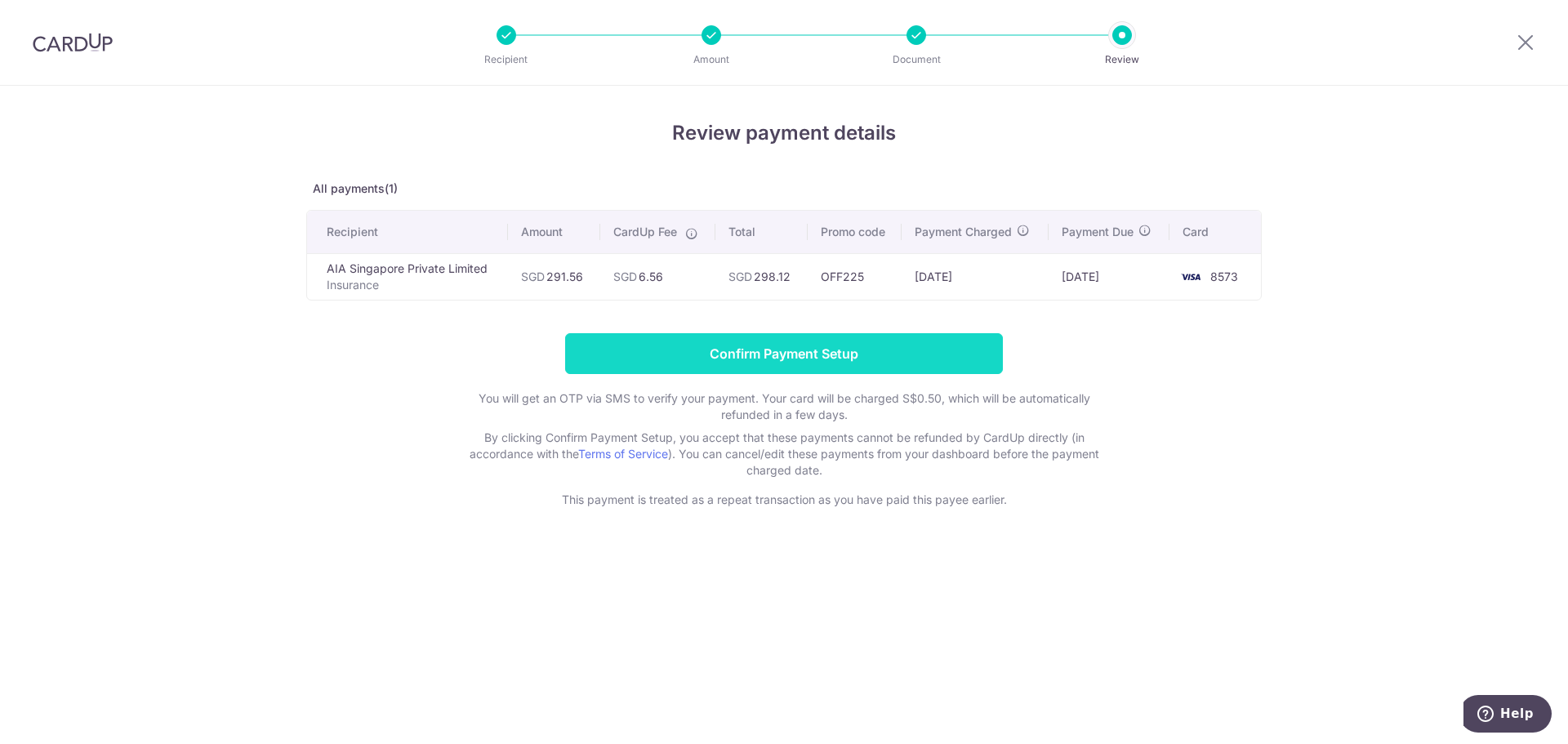
click at [775, 351] on input "Confirm Payment Setup" at bounding box center [784, 353] width 438 height 41
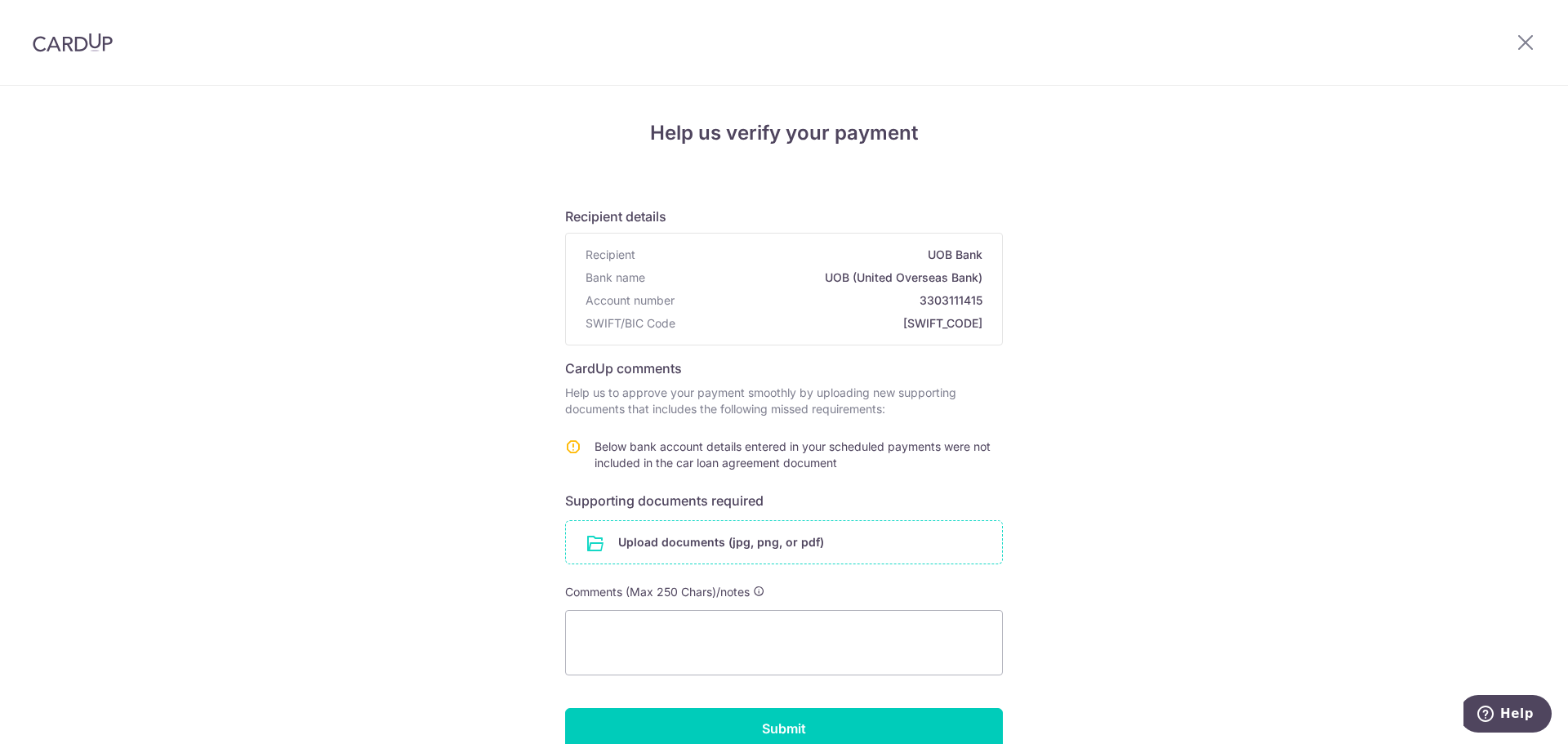
click at [851, 548] on input "file" at bounding box center [783, 542] width 436 height 42
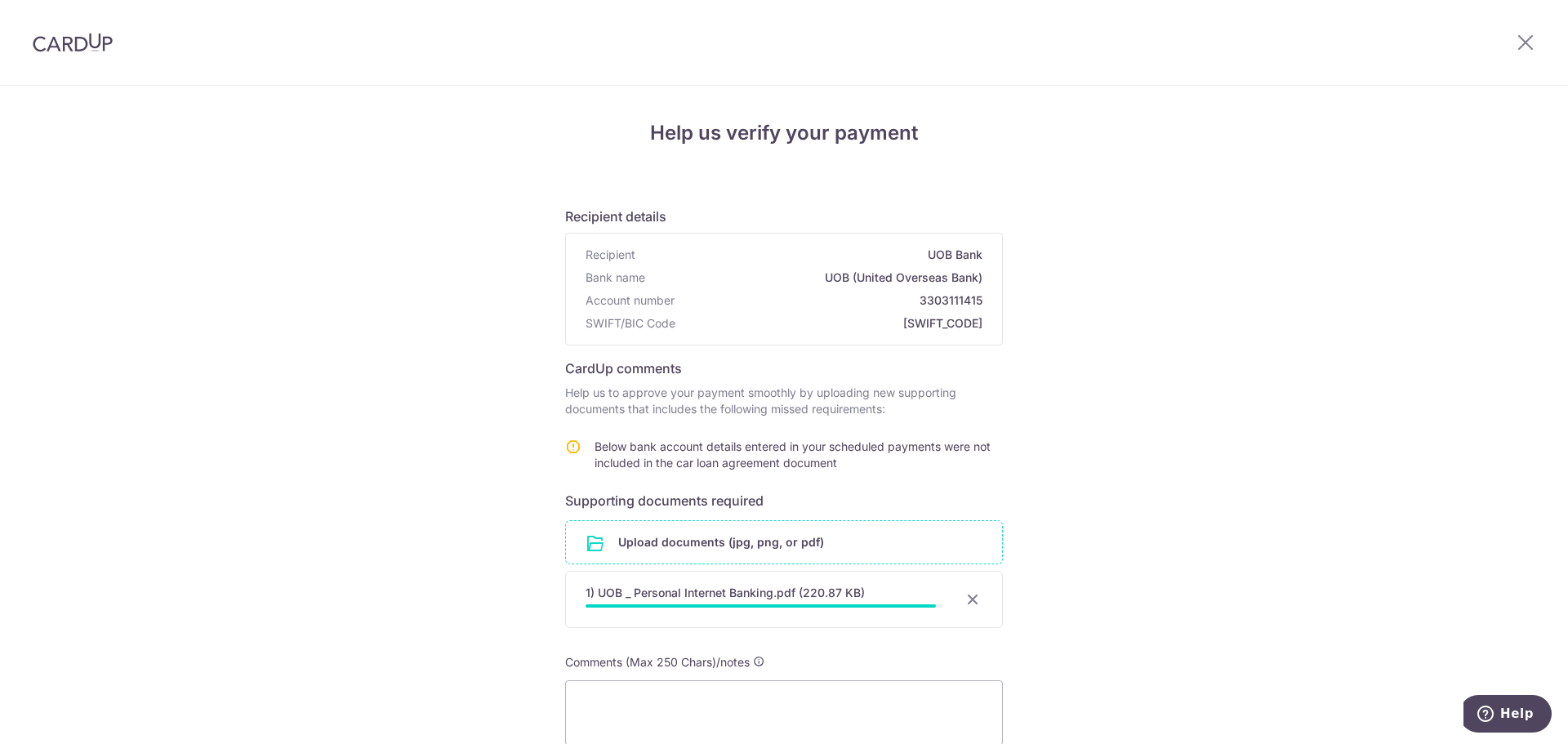
scroll to position [164, 0]
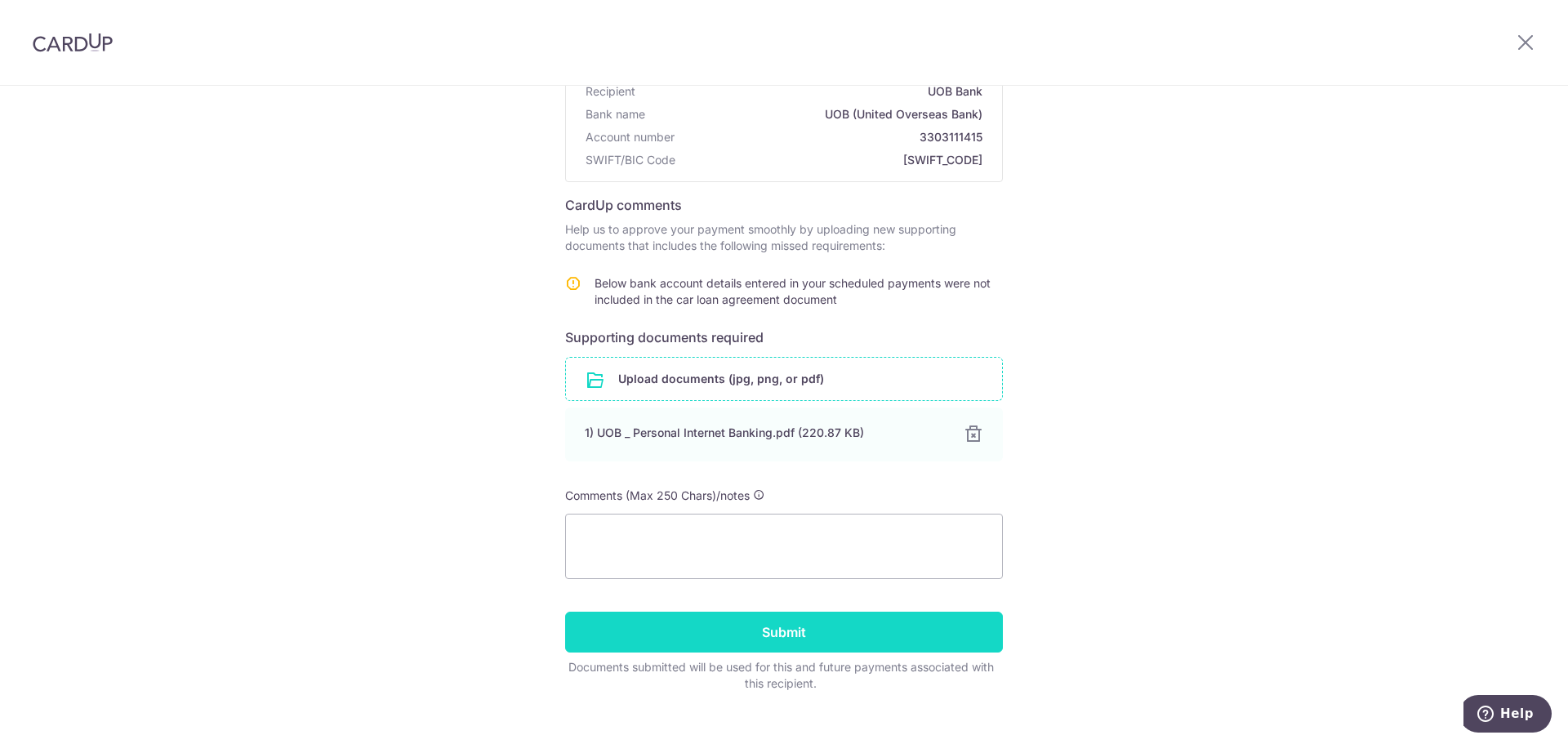
click at [902, 626] on input "Submit" at bounding box center [784, 632] width 438 height 41
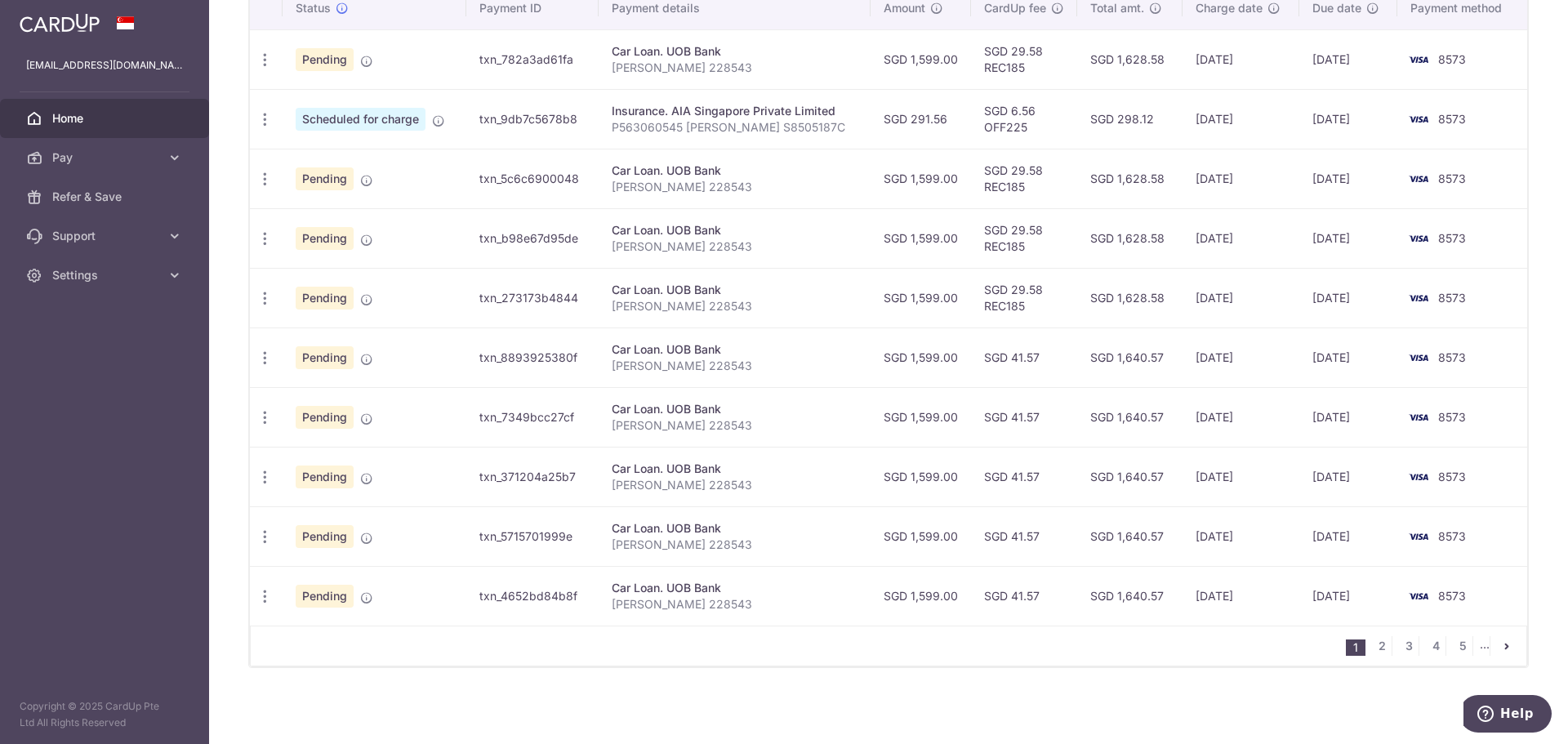
scroll to position [572, 0]
click at [1373, 641] on link "2" at bounding box center [1381, 645] width 19 height 19
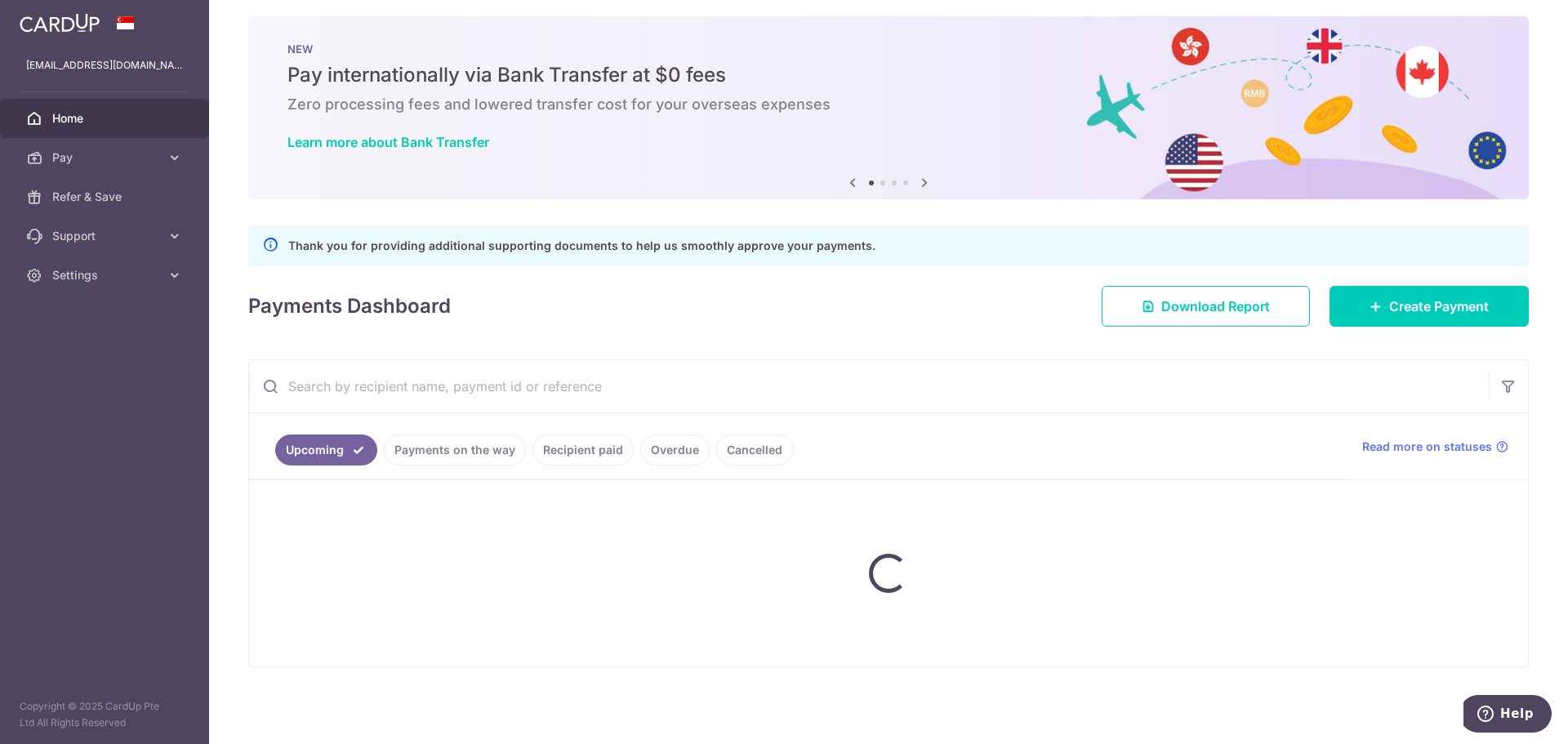
scroll to position [10, 0]
